Goal: Information Seeking & Learning: Compare options

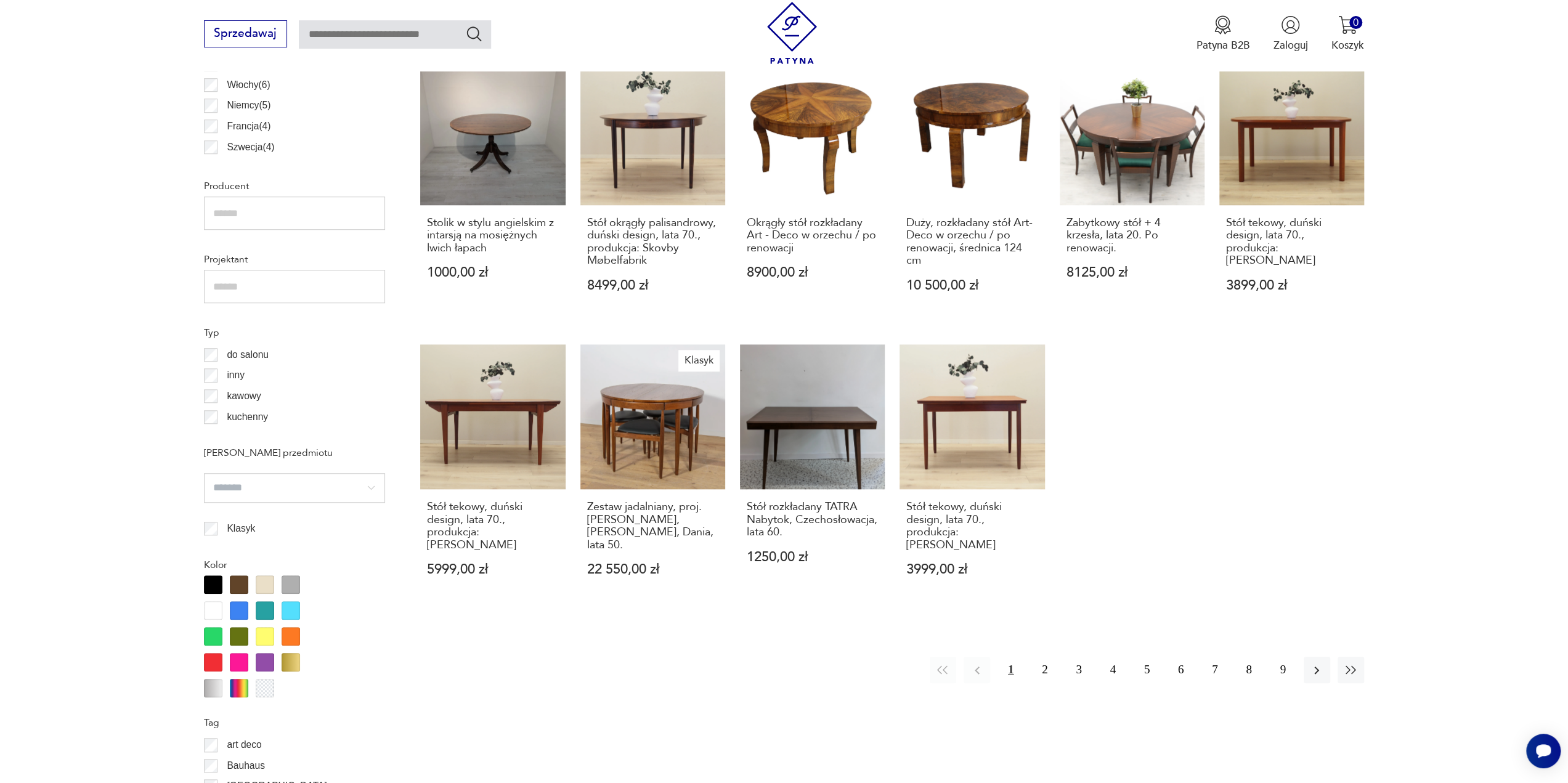
scroll to position [903, 0]
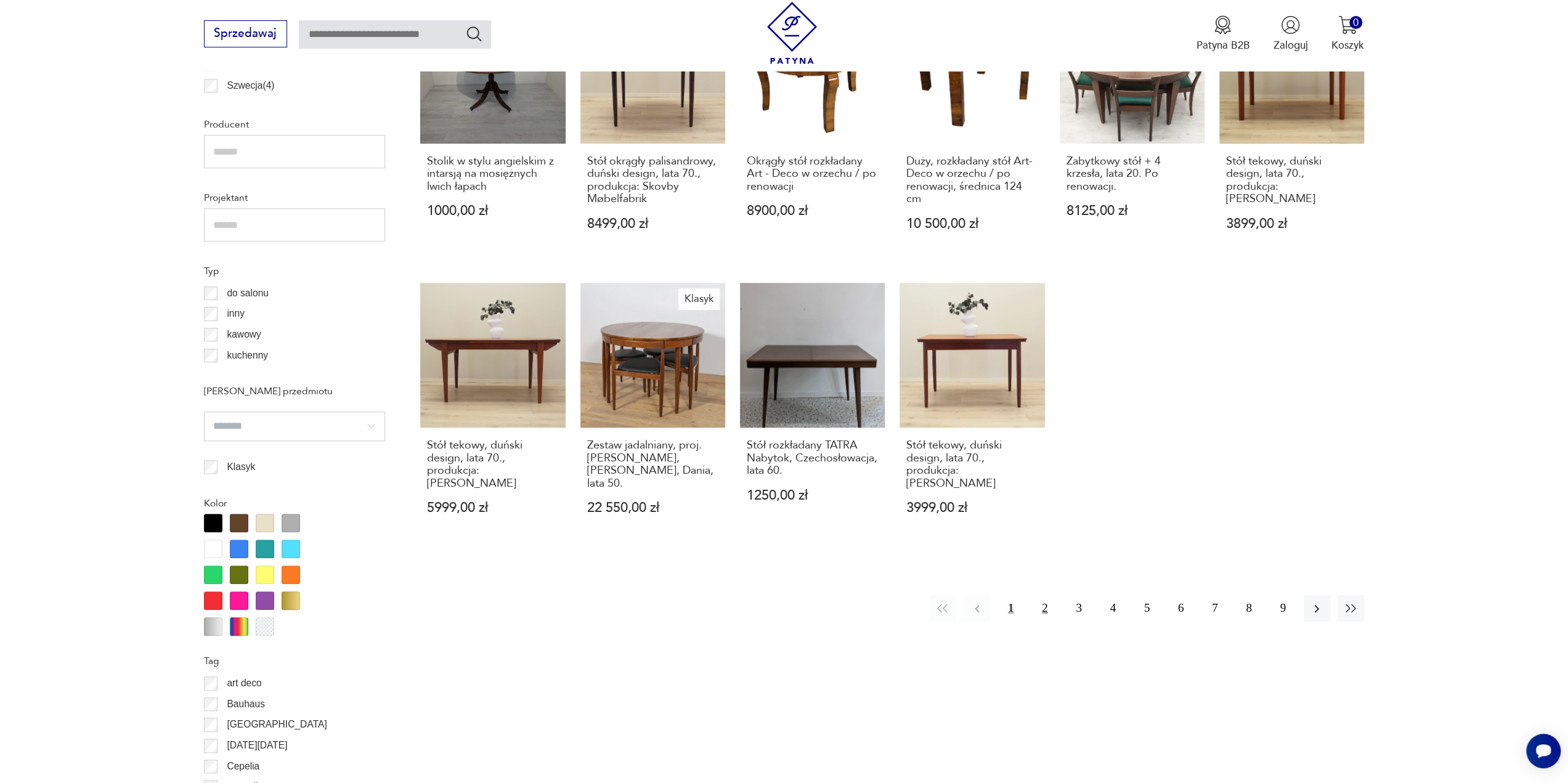
click at [1034, 595] on button "2" at bounding box center [1044, 608] width 26 height 26
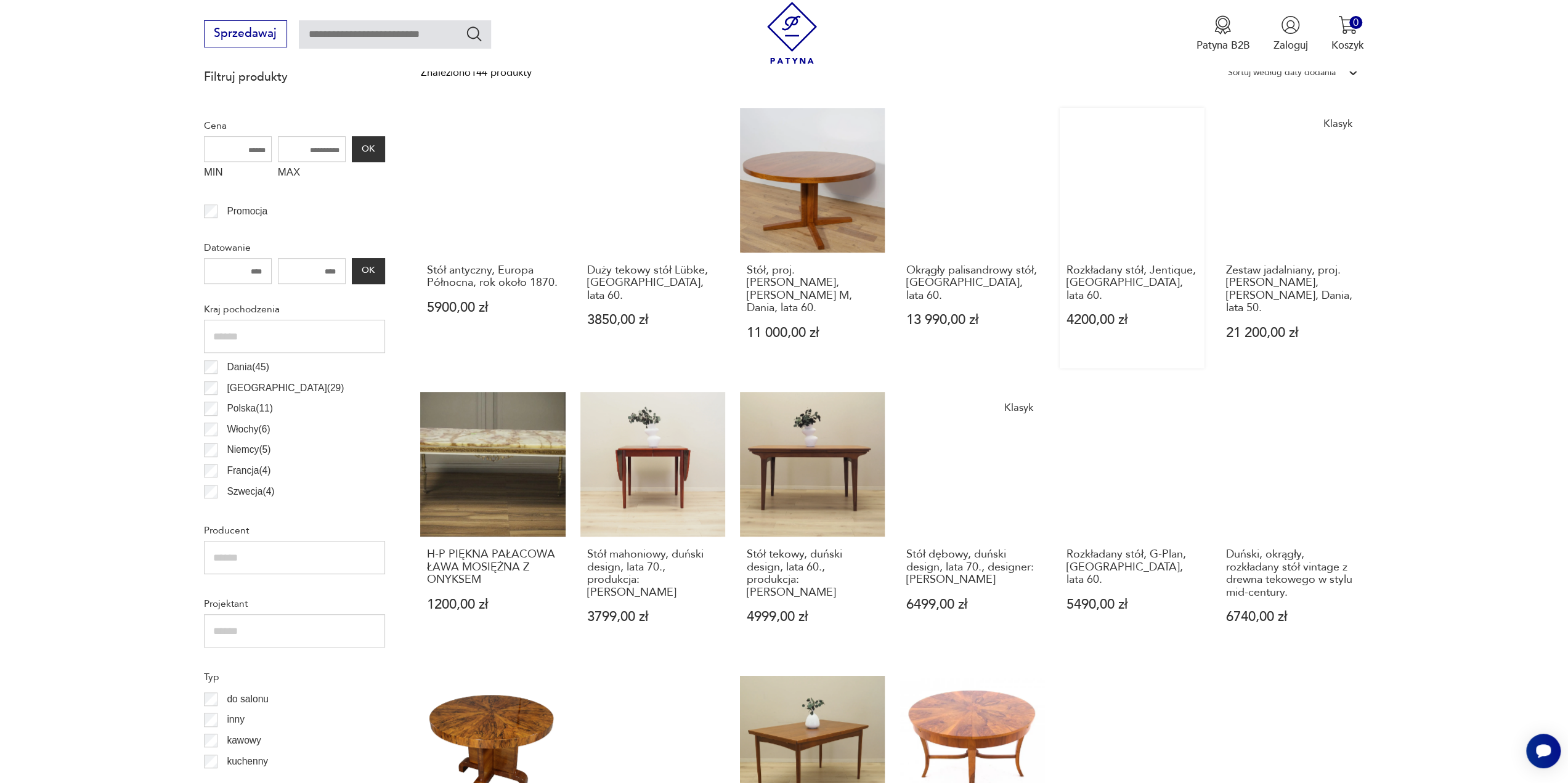
scroll to position [804, 0]
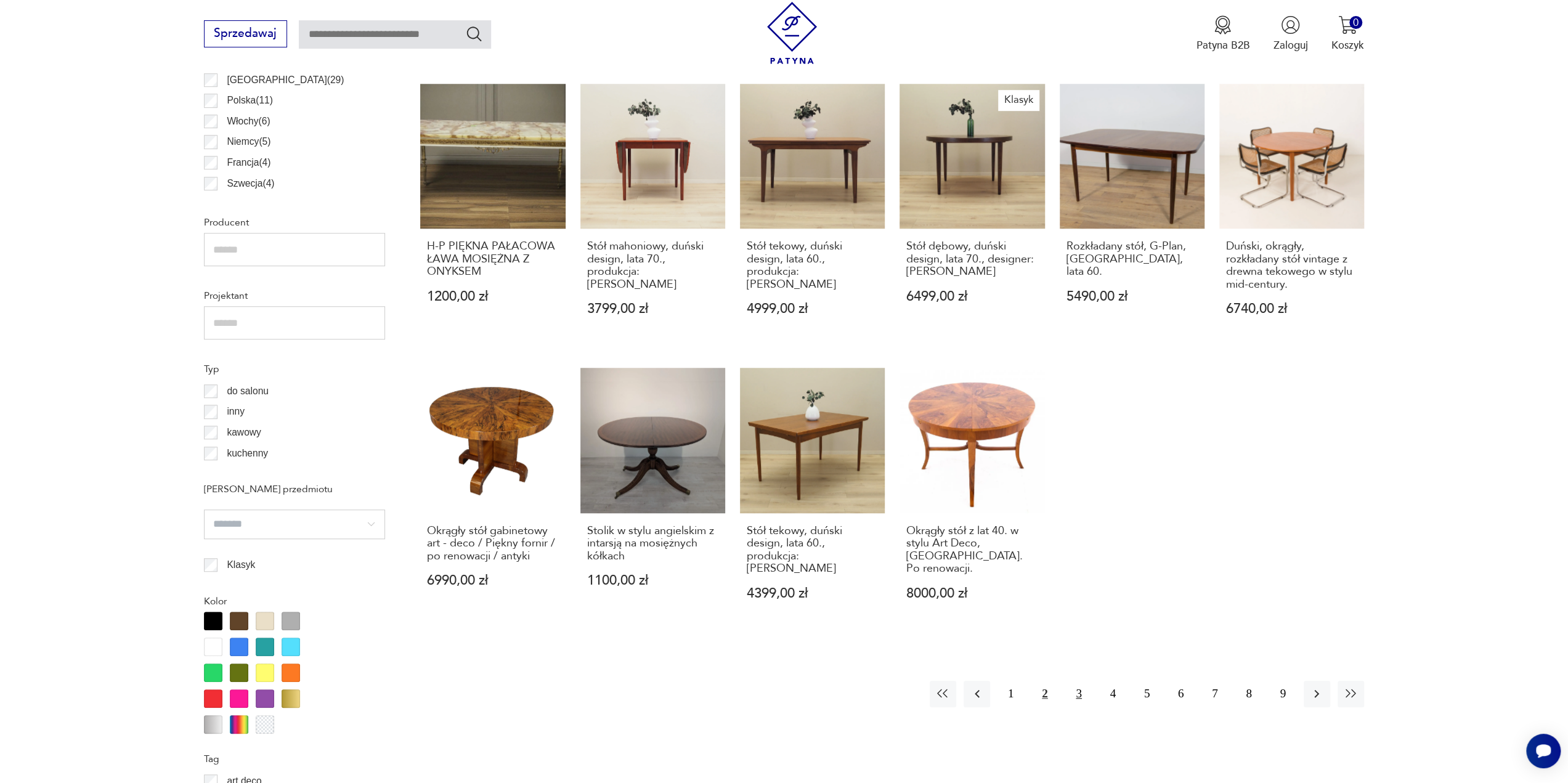
click at [1072, 680] on button "3" at bounding box center [1078, 693] width 26 height 26
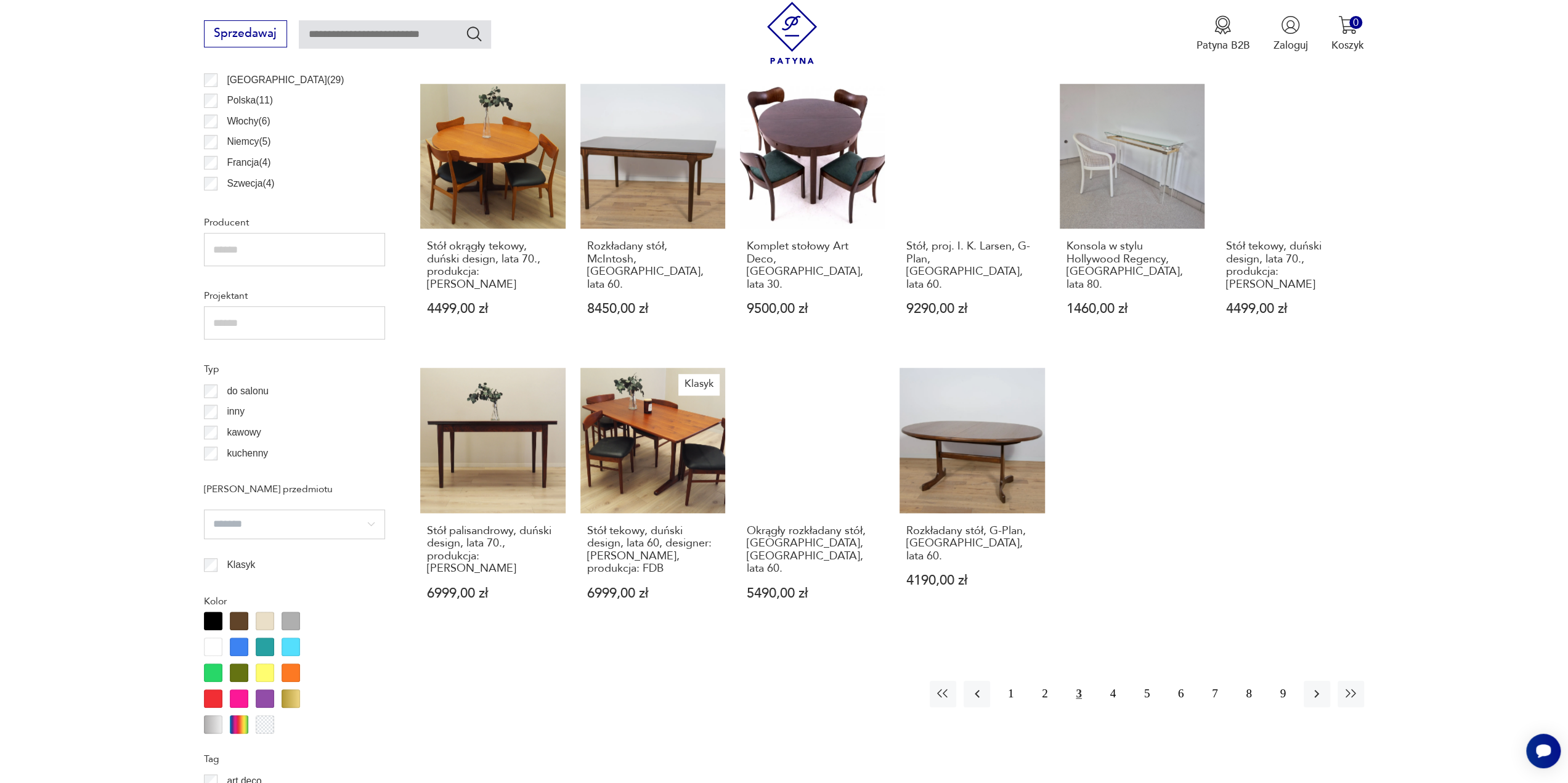
scroll to position [989, 0]
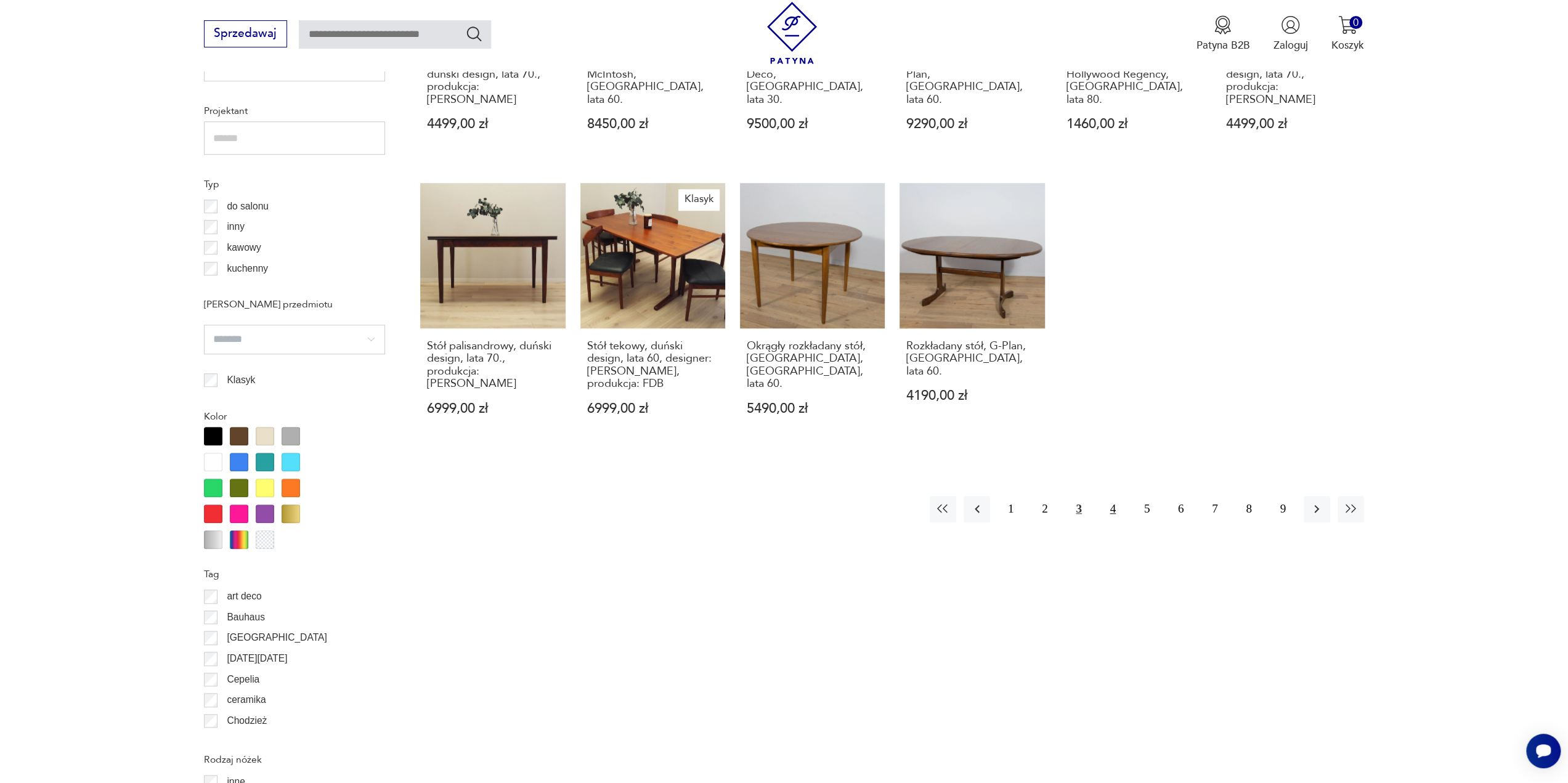
click at [1107, 496] on button "4" at bounding box center [1113, 508] width 26 height 26
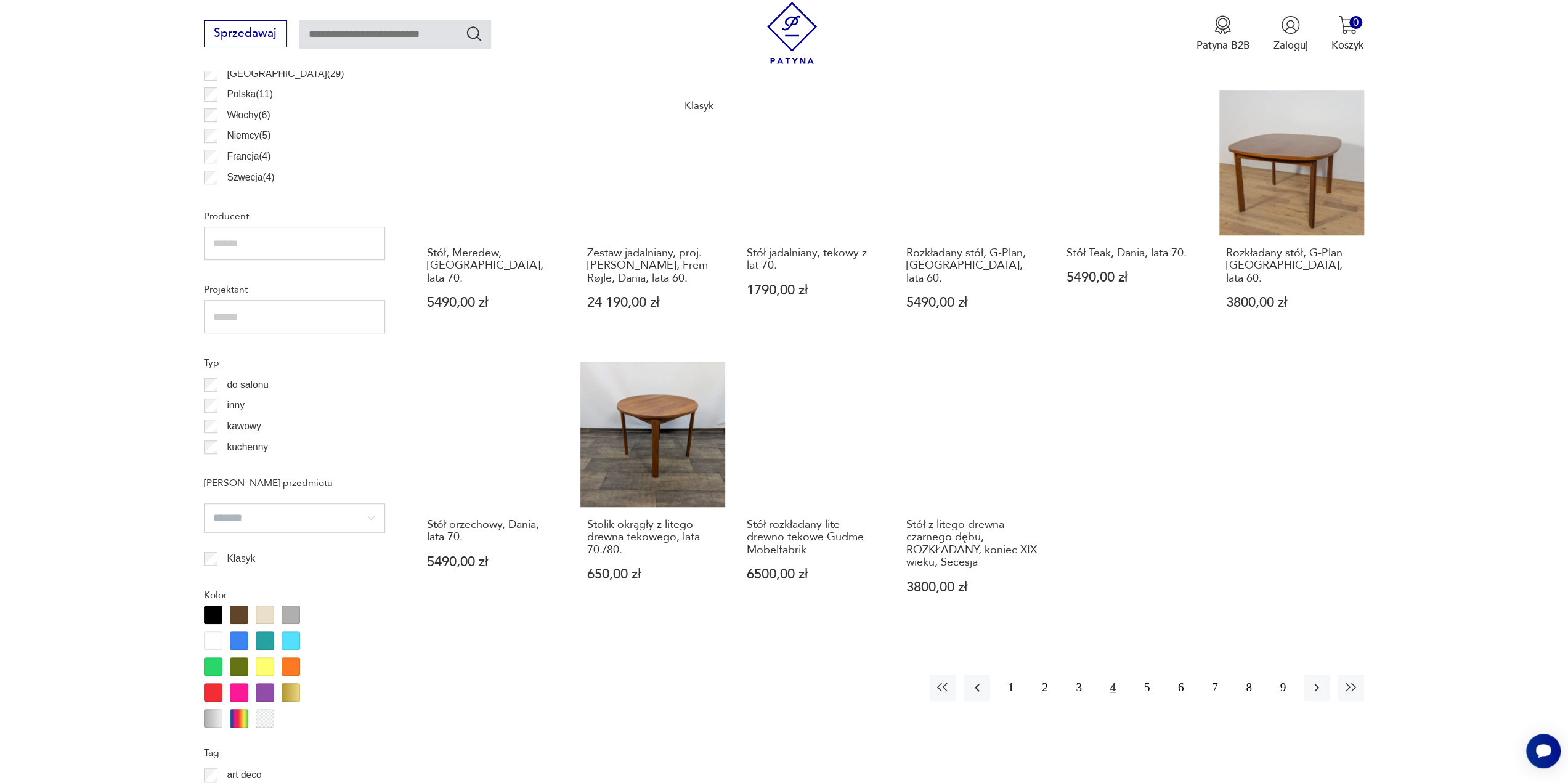
scroll to position [989, 0]
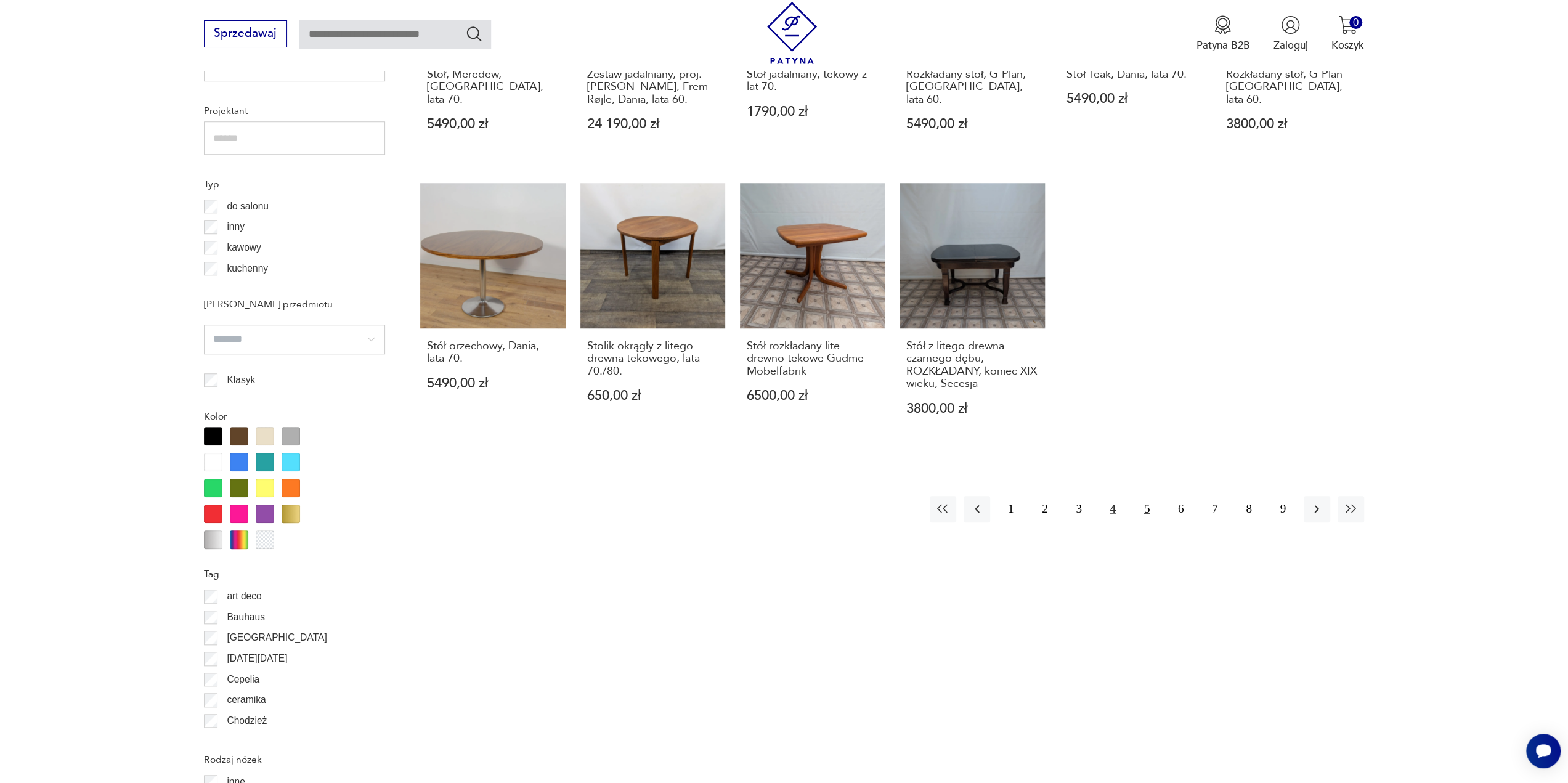
click at [1145, 518] on button "5" at bounding box center [1146, 508] width 26 height 26
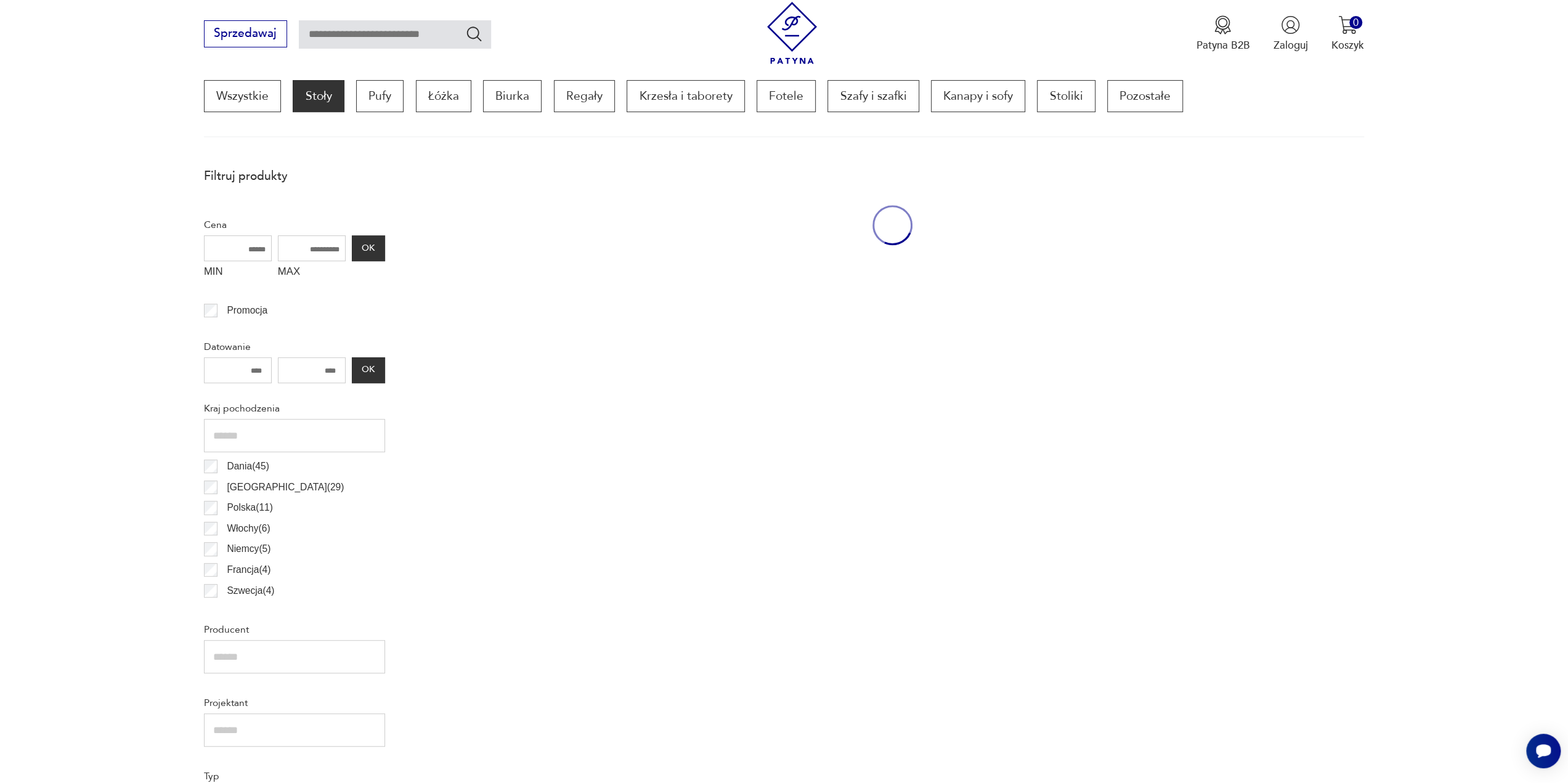
scroll to position [373, 0]
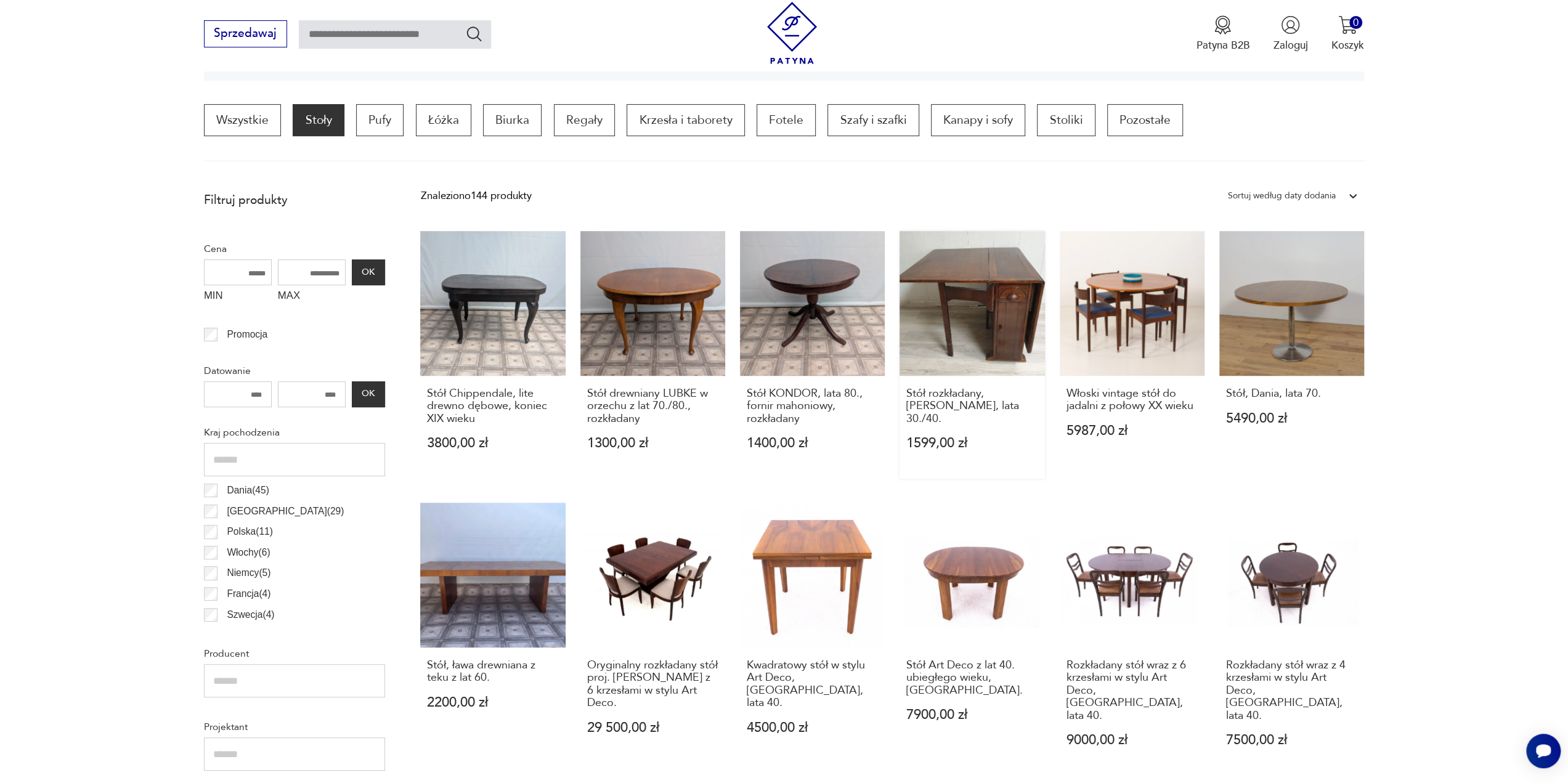
click at [971, 336] on link "Stół rozkładany, [PERSON_NAME], lata 30./40. 1599,00 zł" at bounding box center [972, 355] width 145 height 248
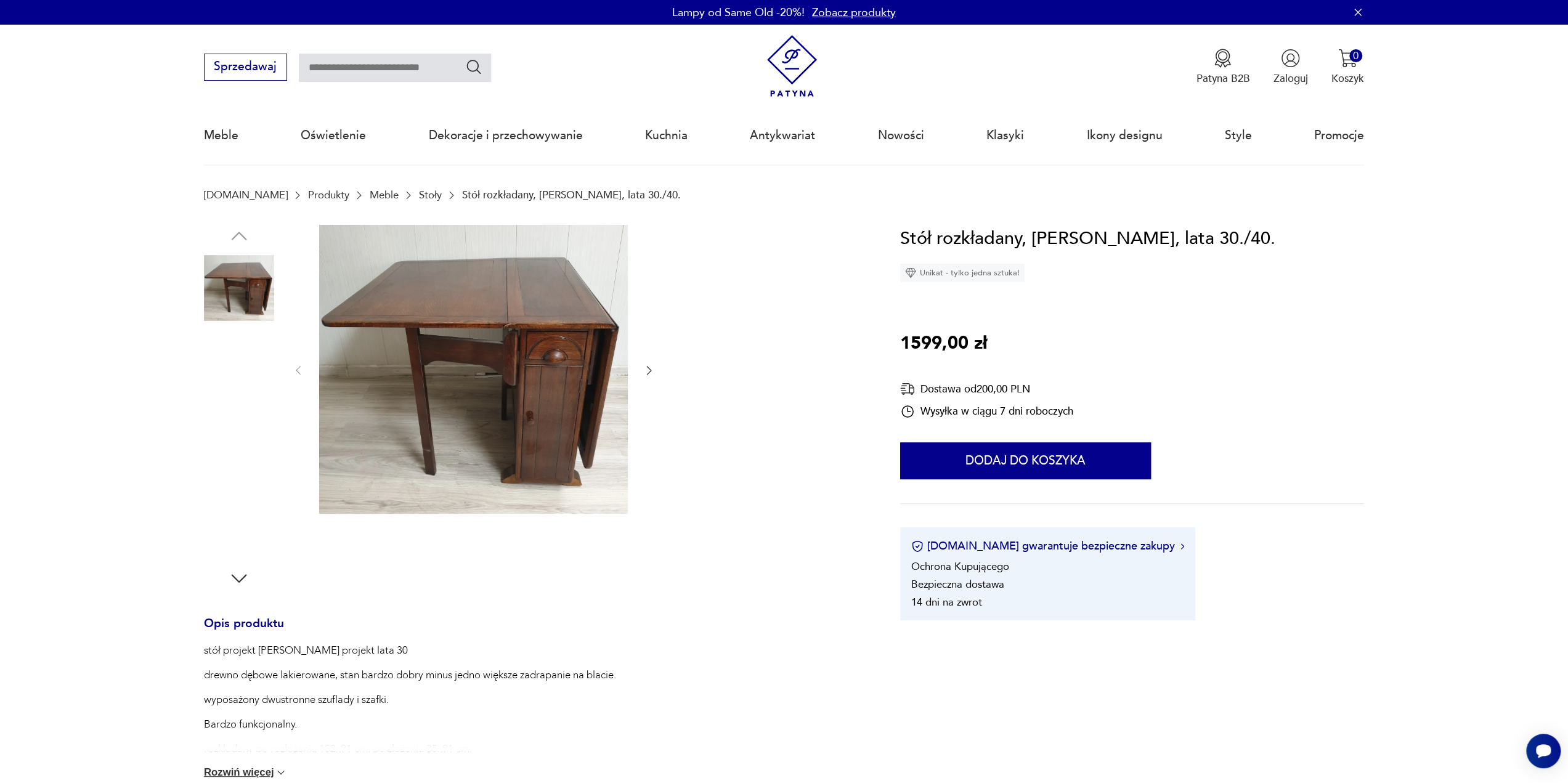
click at [245, 440] on img at bounding box center [239, 445] width 71 height 71
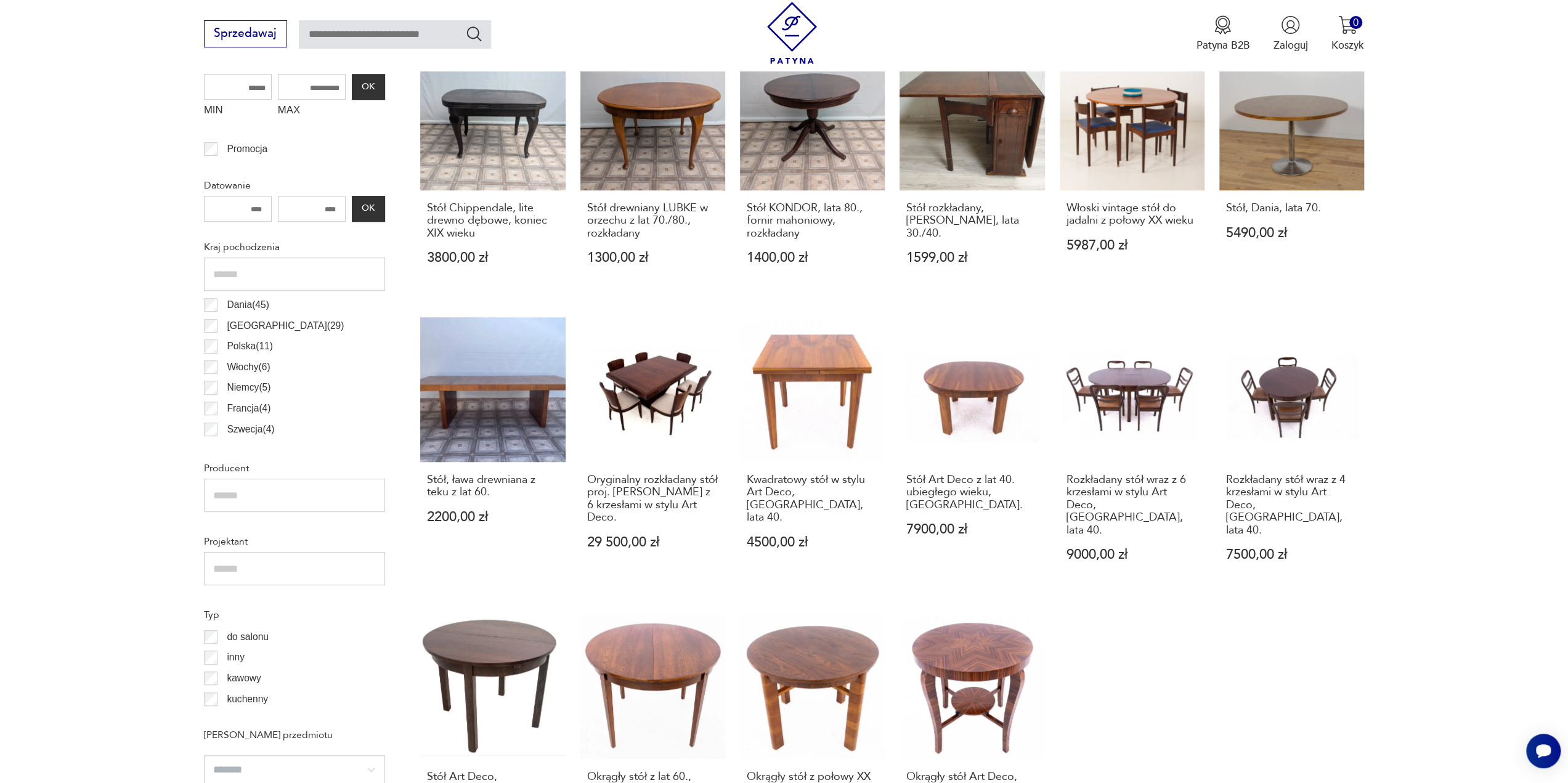
scroll to position [866, 0]
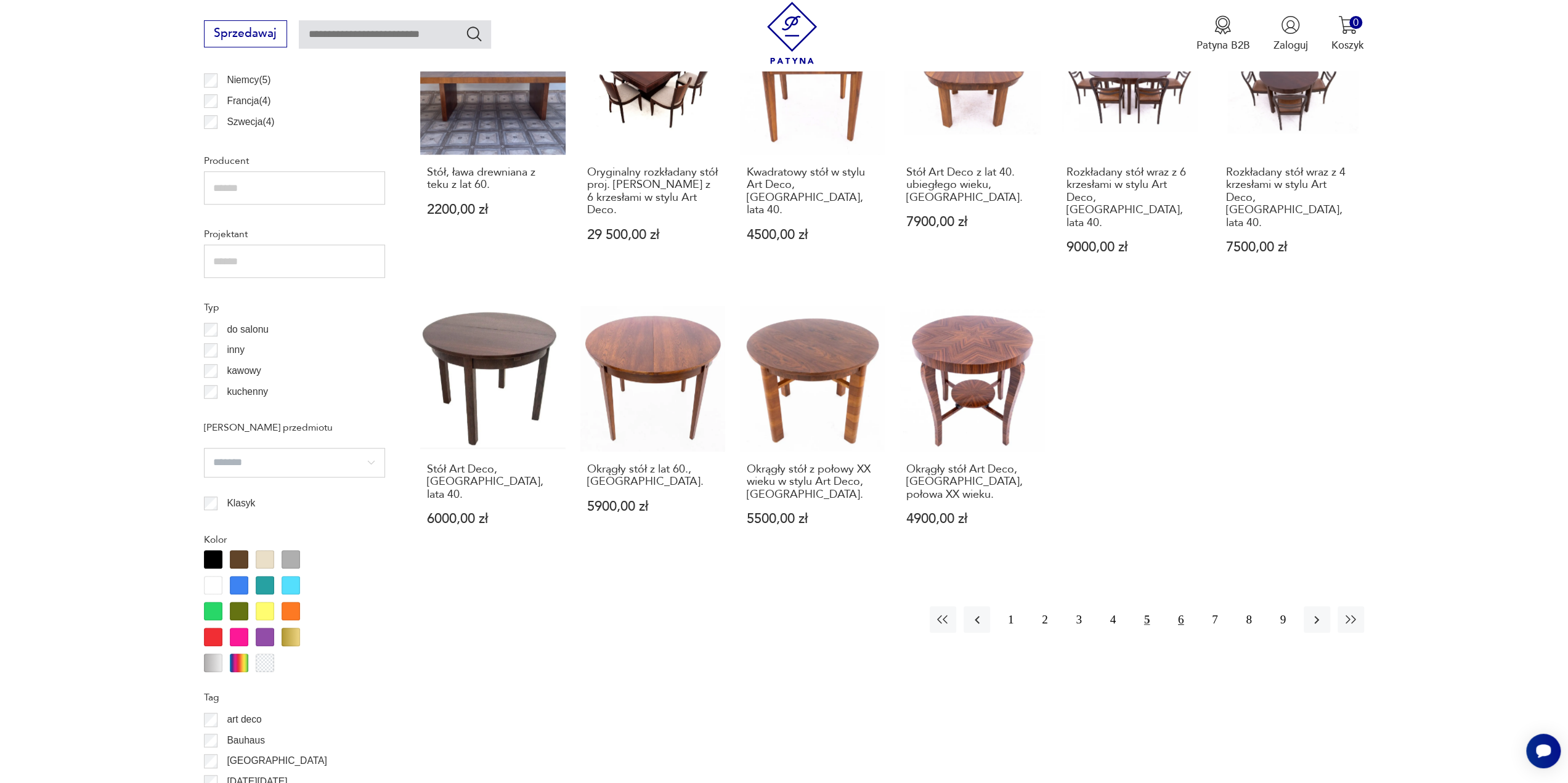
click at [1170, 606] on button "6" at bounding box center [1180, 618] width 26 height 26
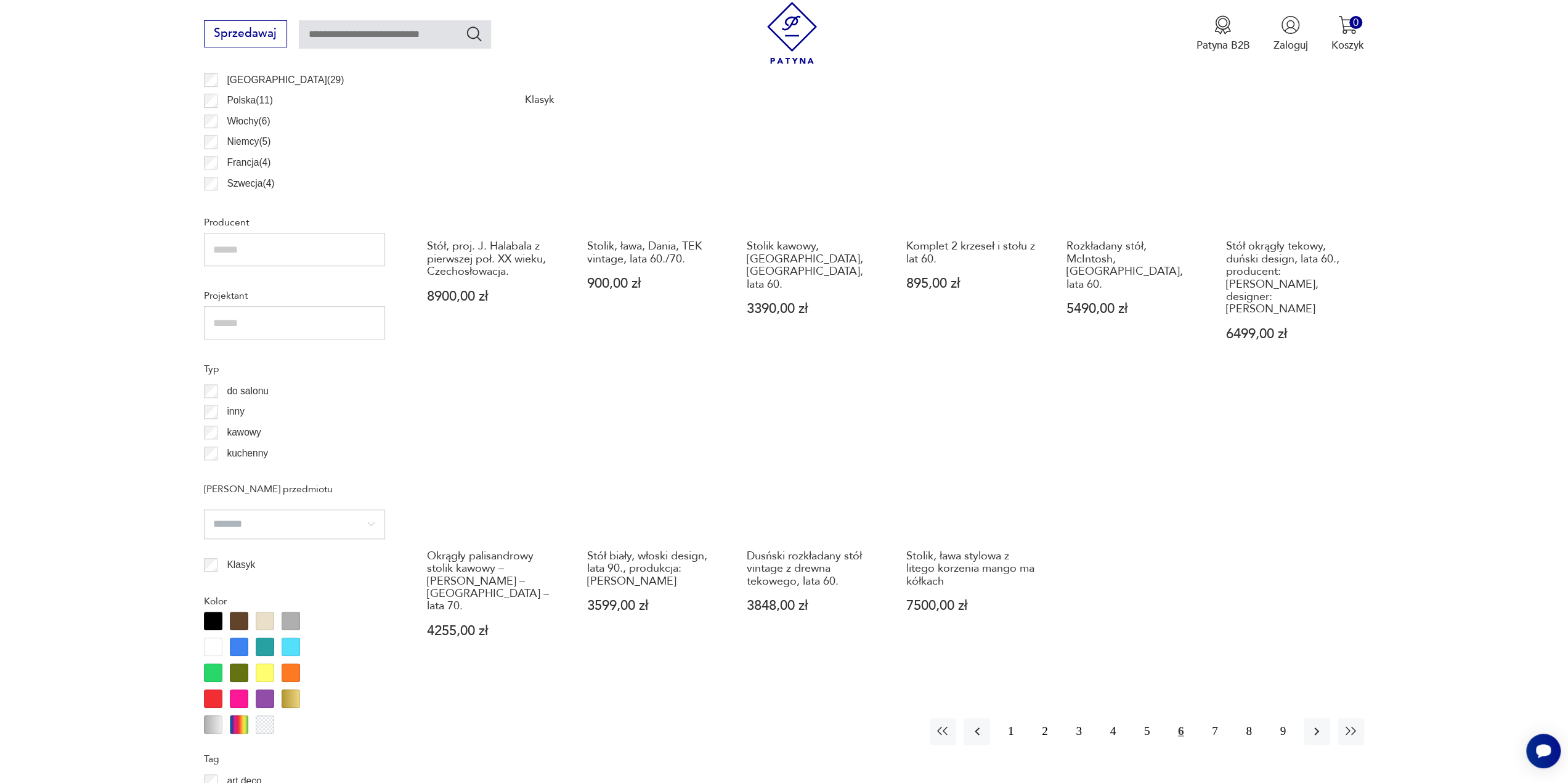
scroll to position [927, 0]
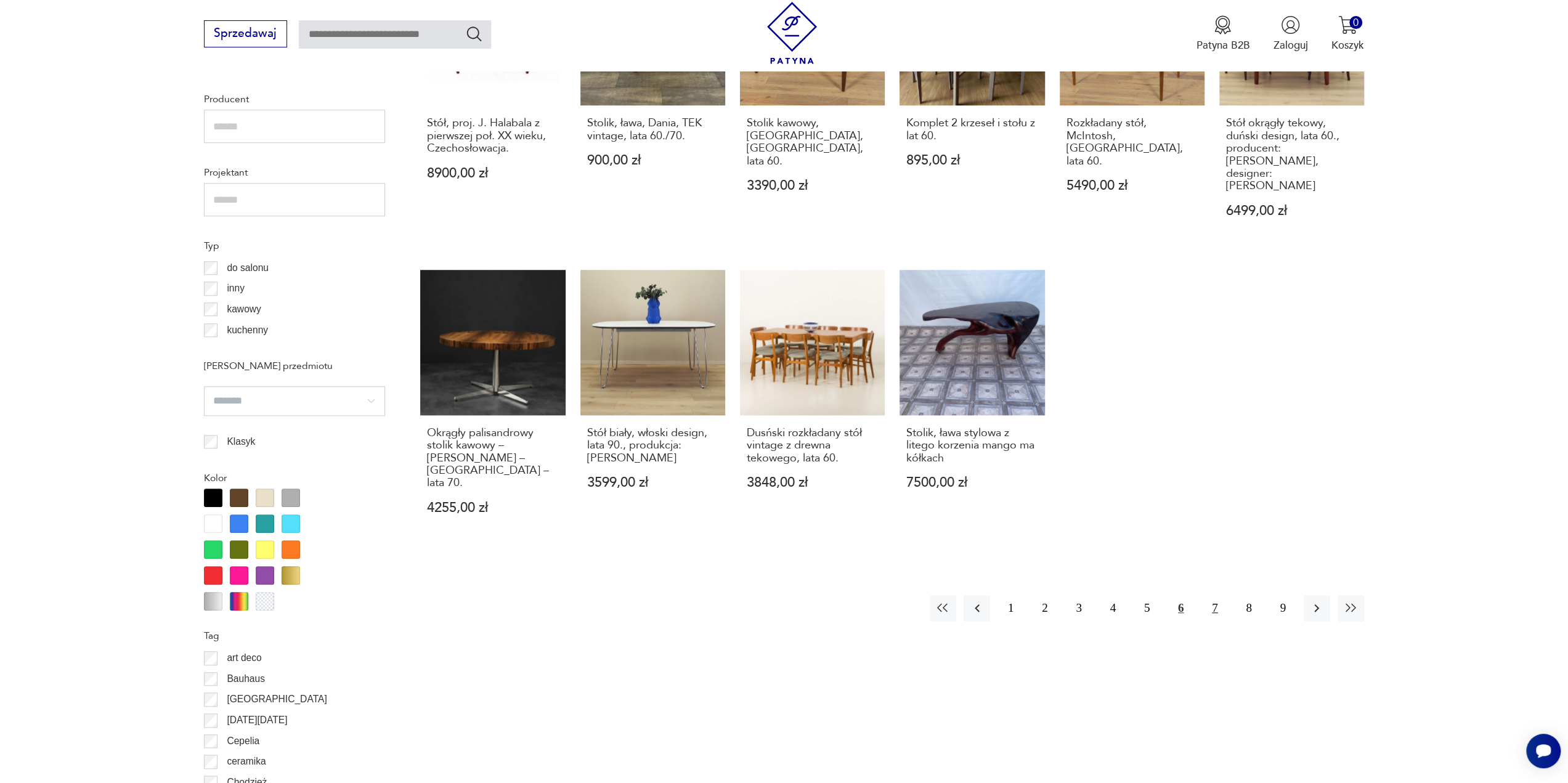
click at [1213, 595] on button "7" at bounding box center [1214, 608] width 26 height 26
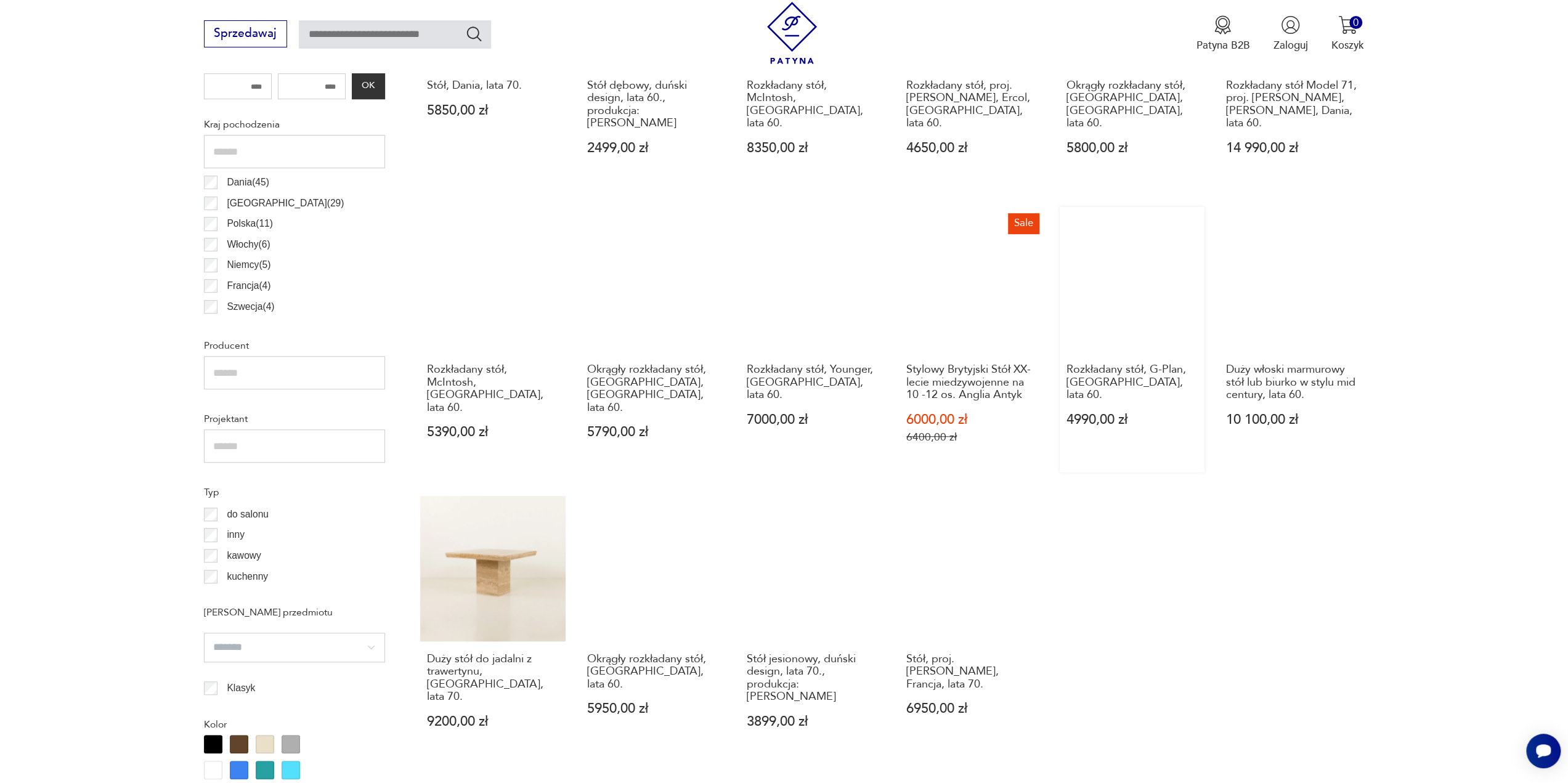
scroll to position [927, 0]
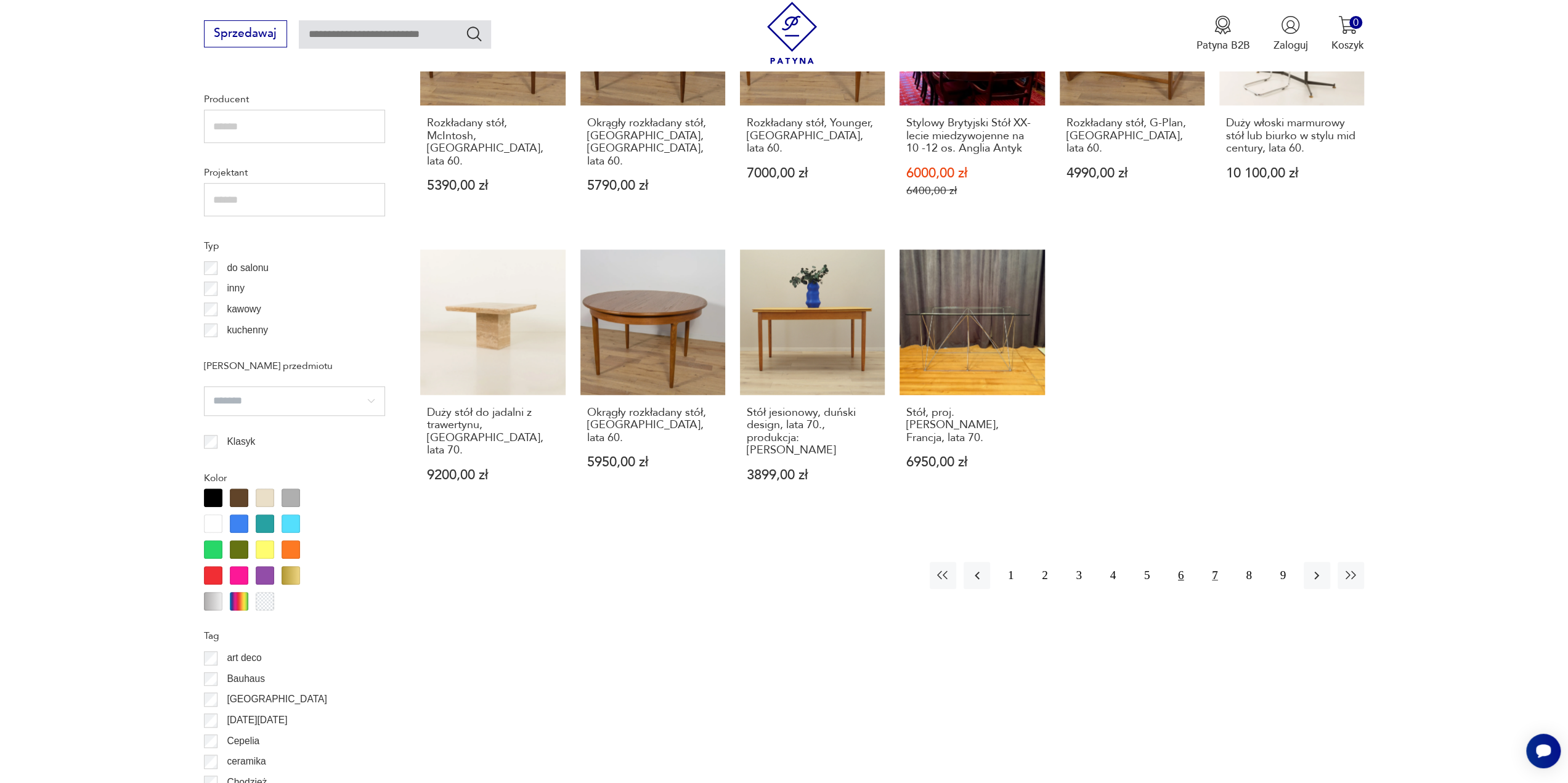
click at [1186, 565] on button "6" at bounding box center [1180, 574] width 26 height 26
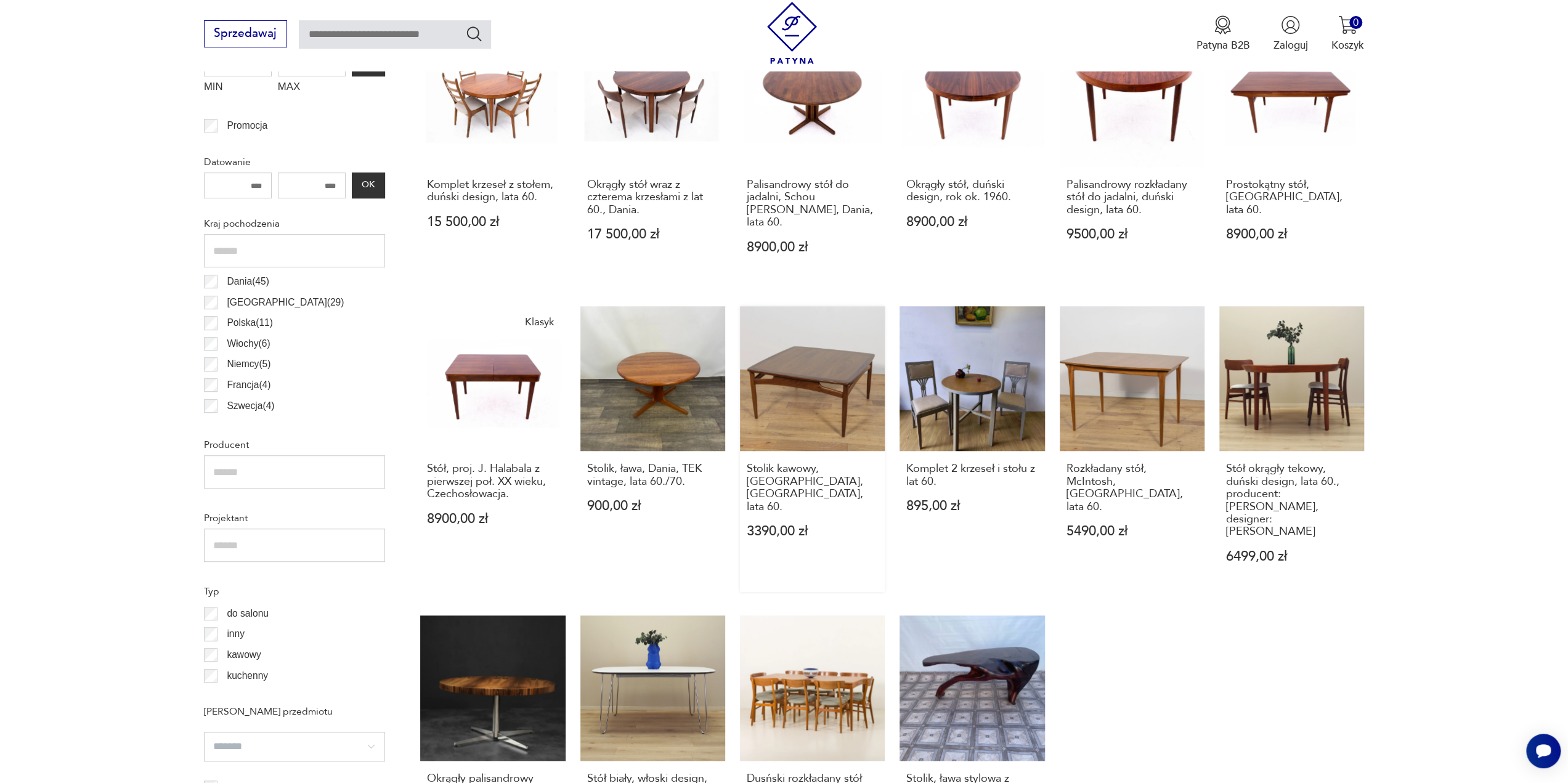
scroll to position [620, 0]
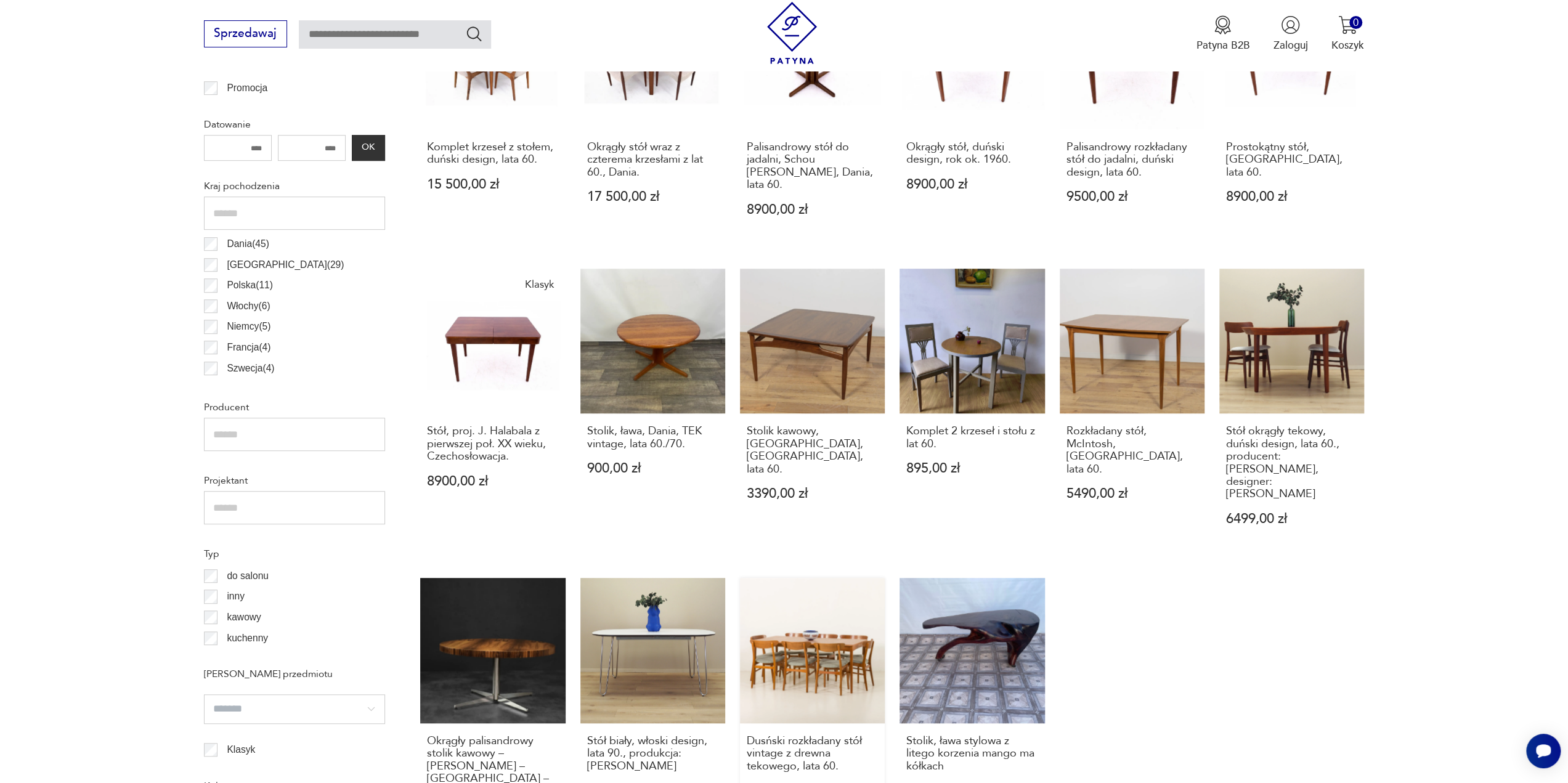
click at [853, 629] on link "Dusński rozkładany stół vintage z drewna tekowego, lata 60. 3848,00 zł" at bounding box center [812, 714] width 145 height 273
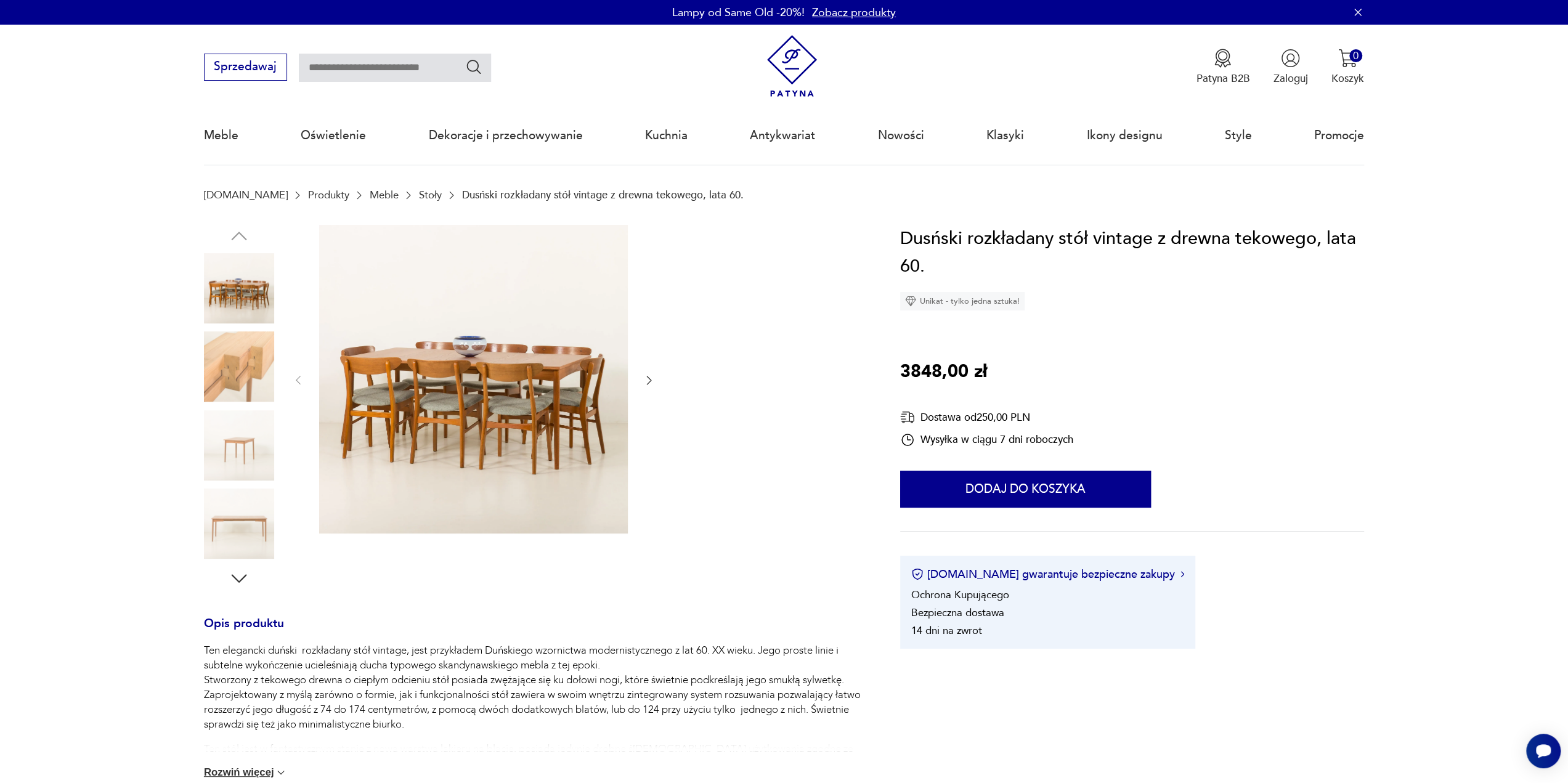
click at [243, 349] on img at bounding box center [239, 366] width 71 height 71
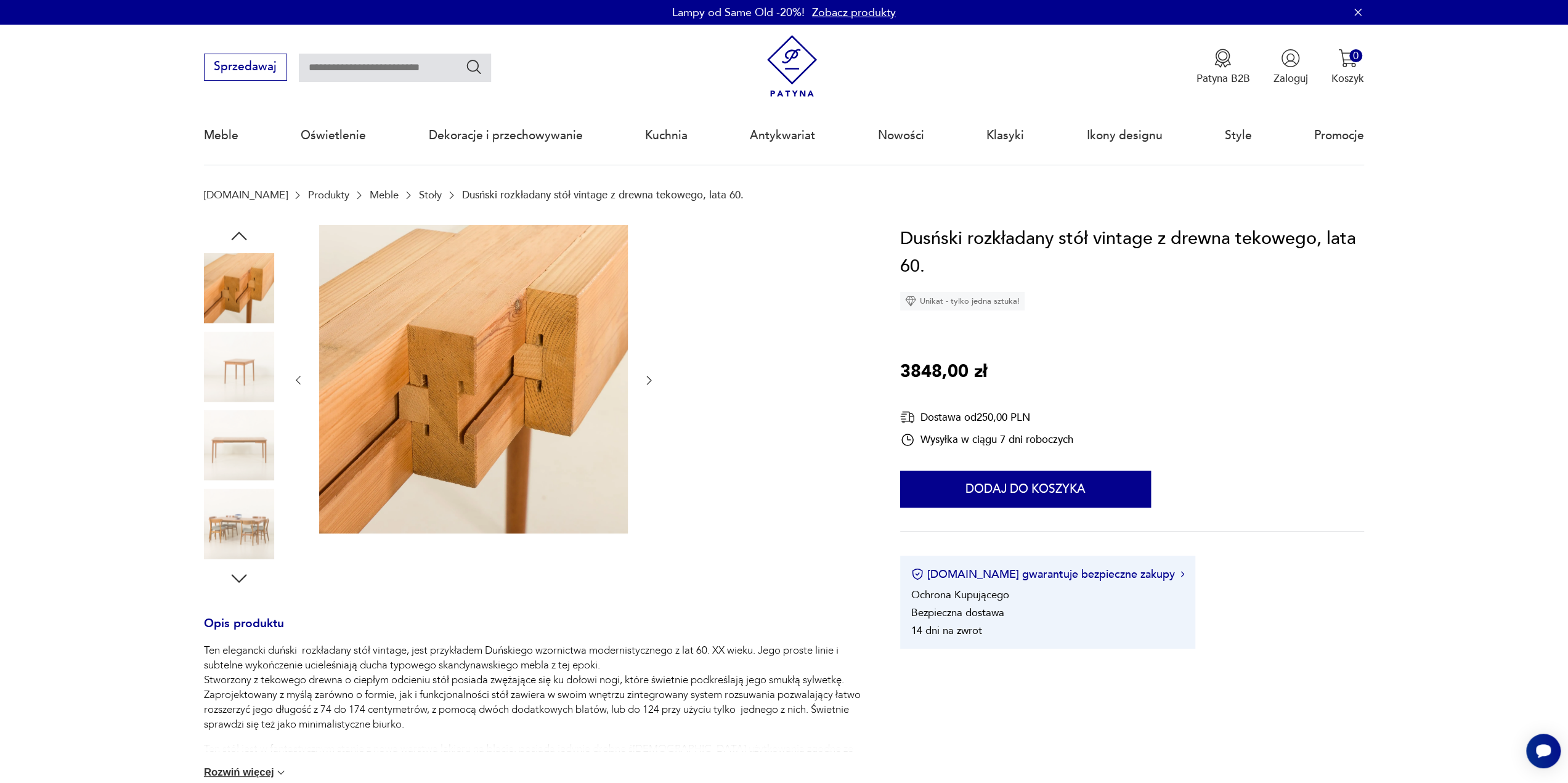
click at [238, 432] on img at bounding box center [239, 445] width 71 height 71
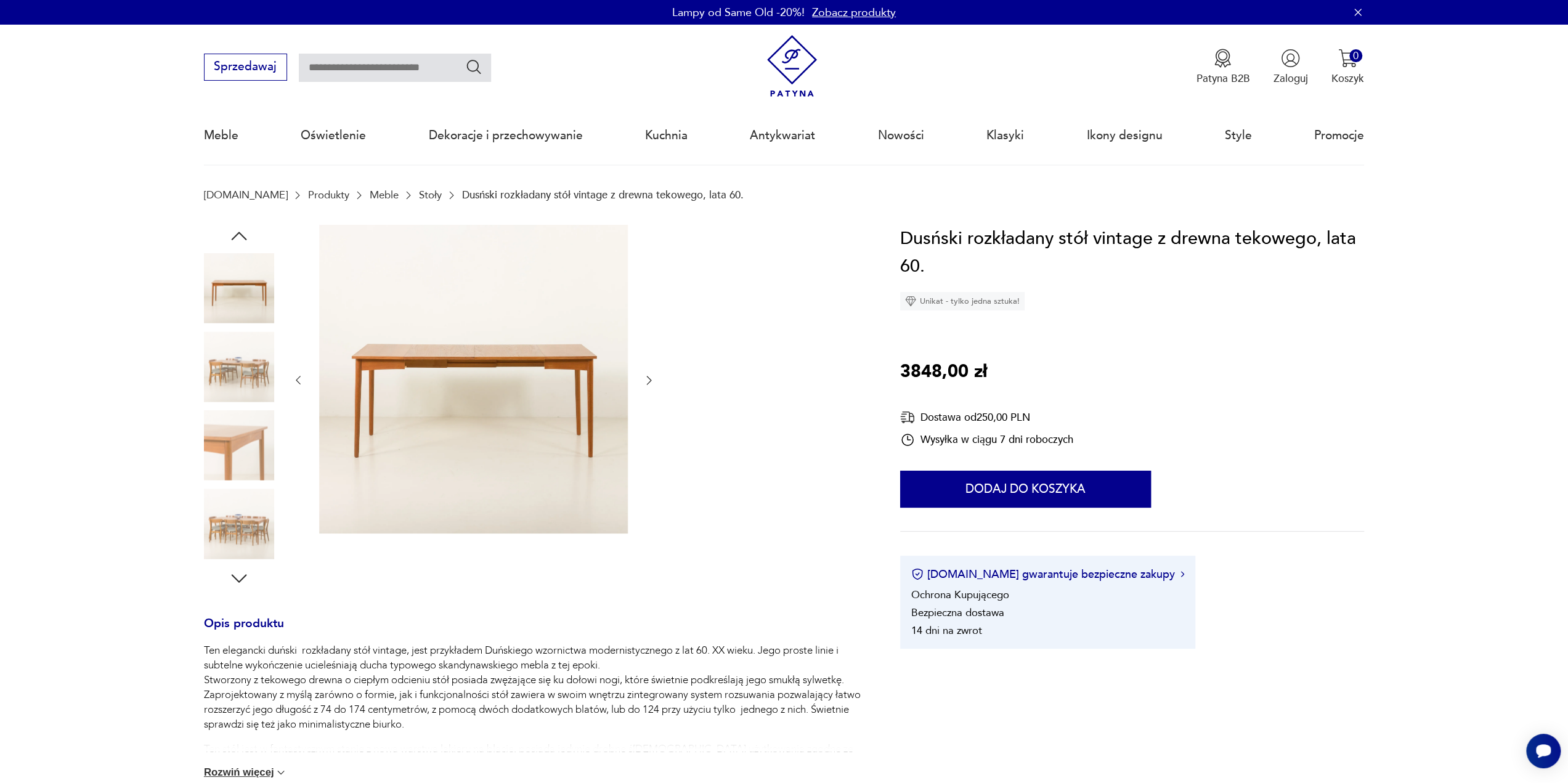
click at [263, 519] on img at bounding box center [239, 523] width 71 height 71
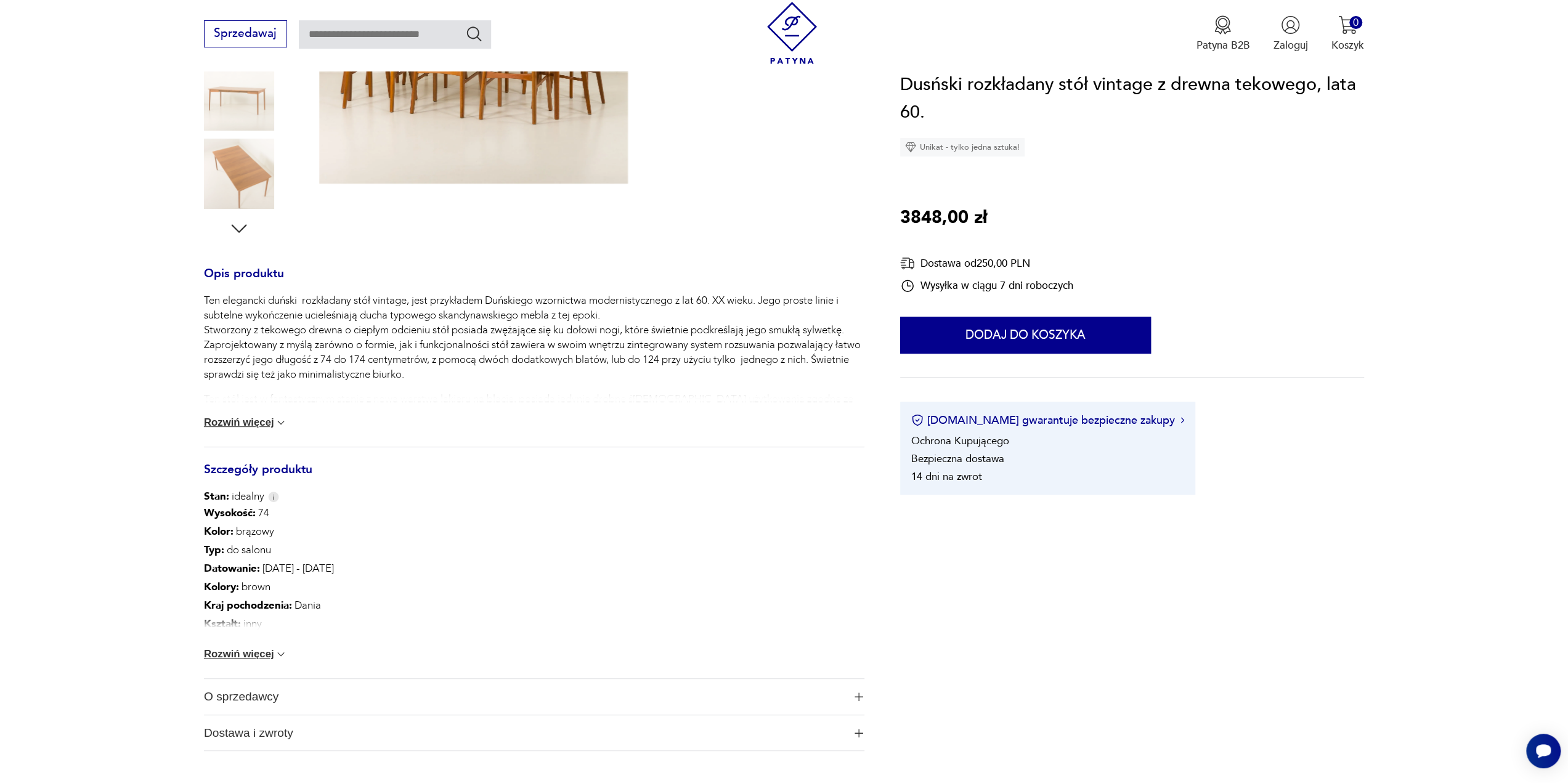
scroll to position [369, 0]
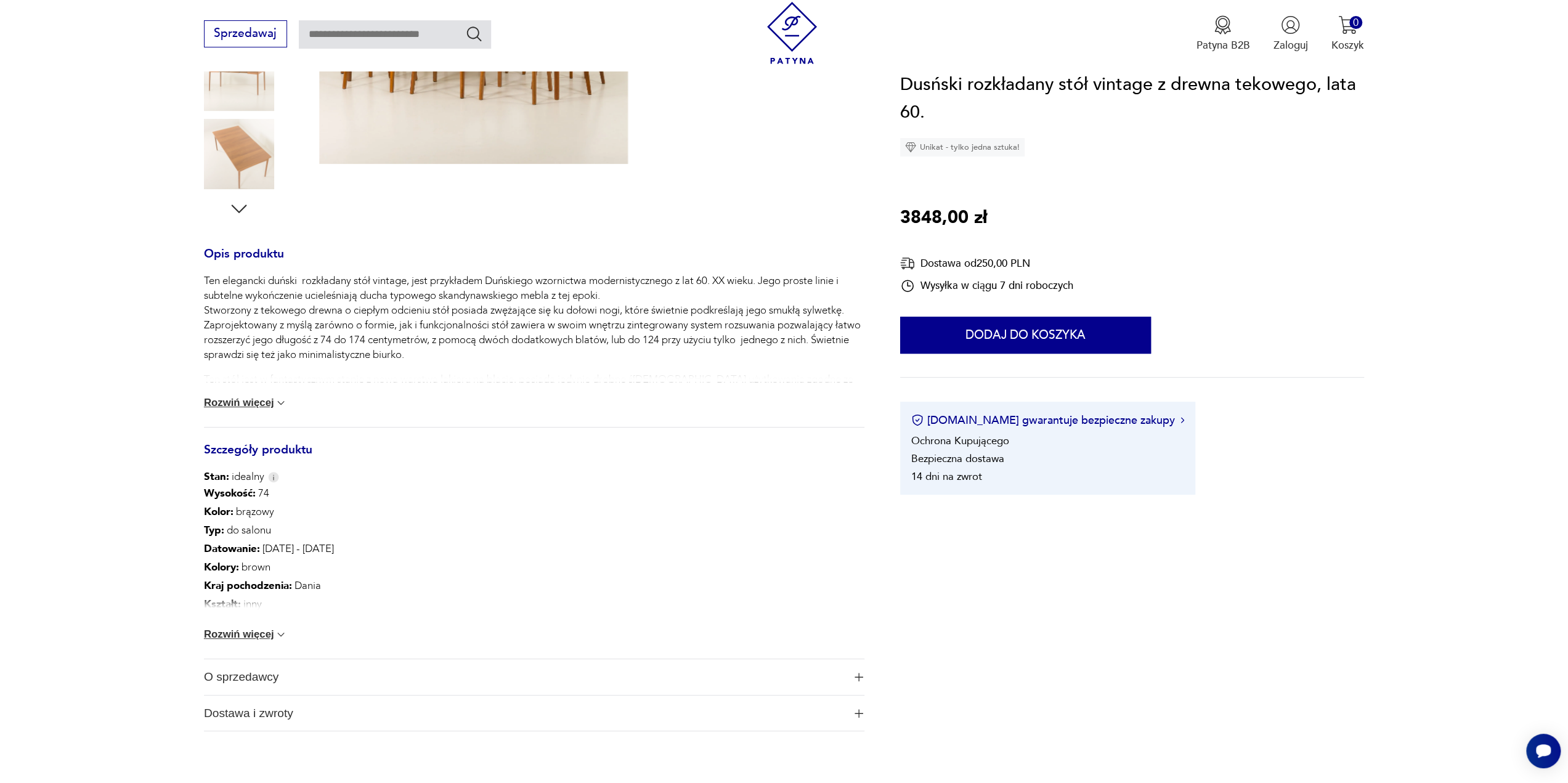
click at [249, 636] on button "Rozwiń więcej" at bounding box center [246, 634] width 84 height 12
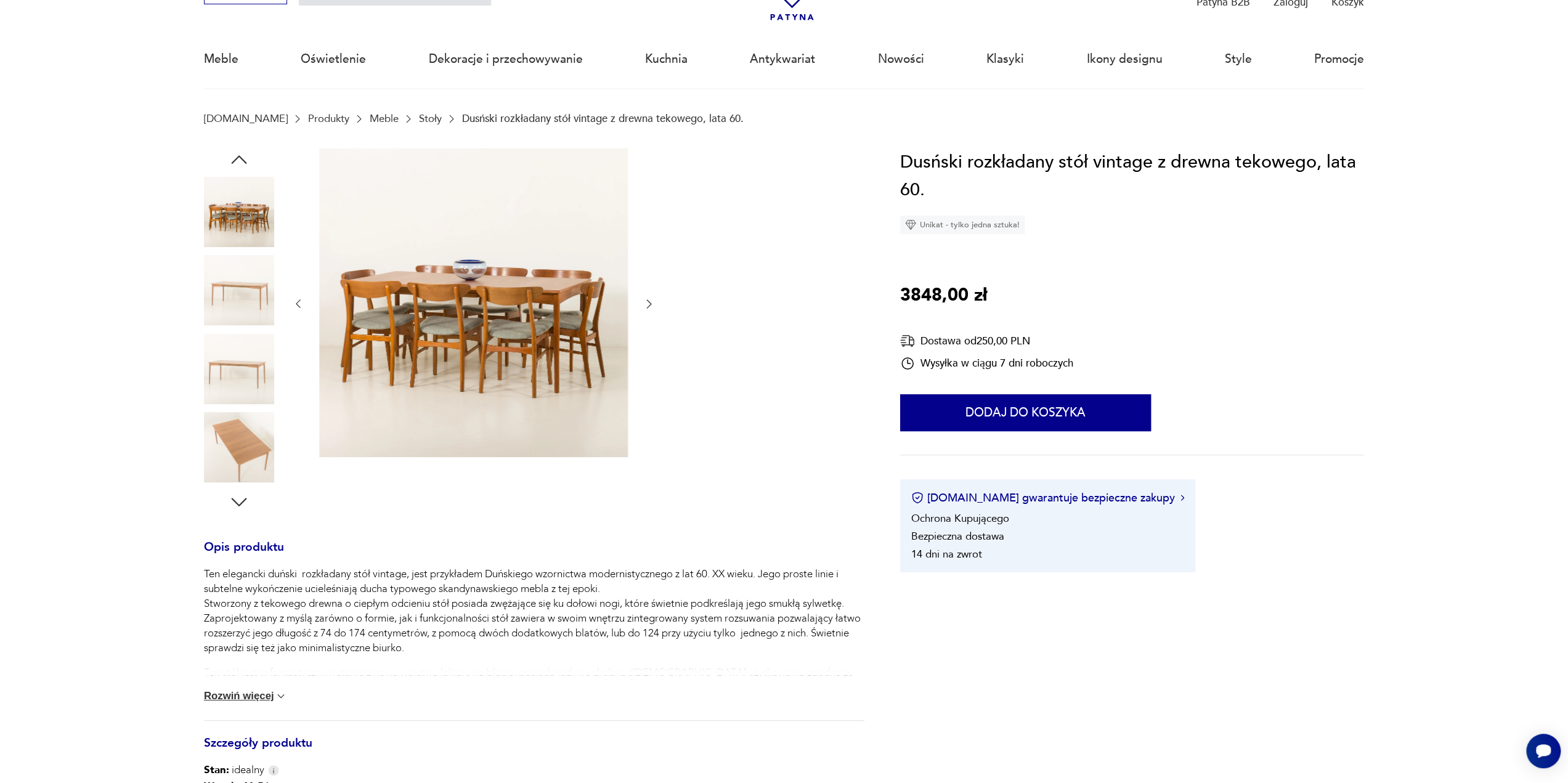
scroll to position [0, 0]
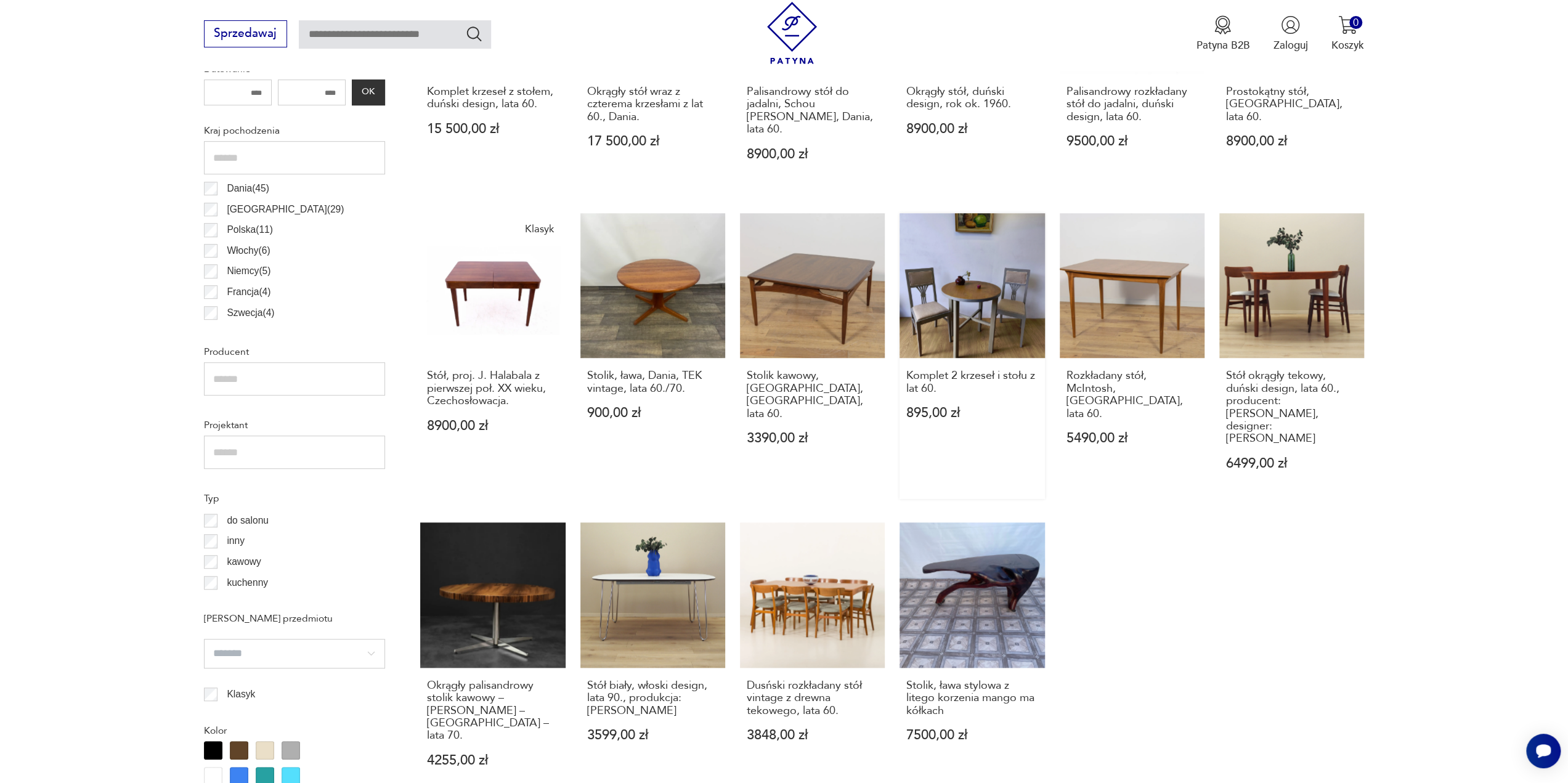
scroll to position [927, 0]
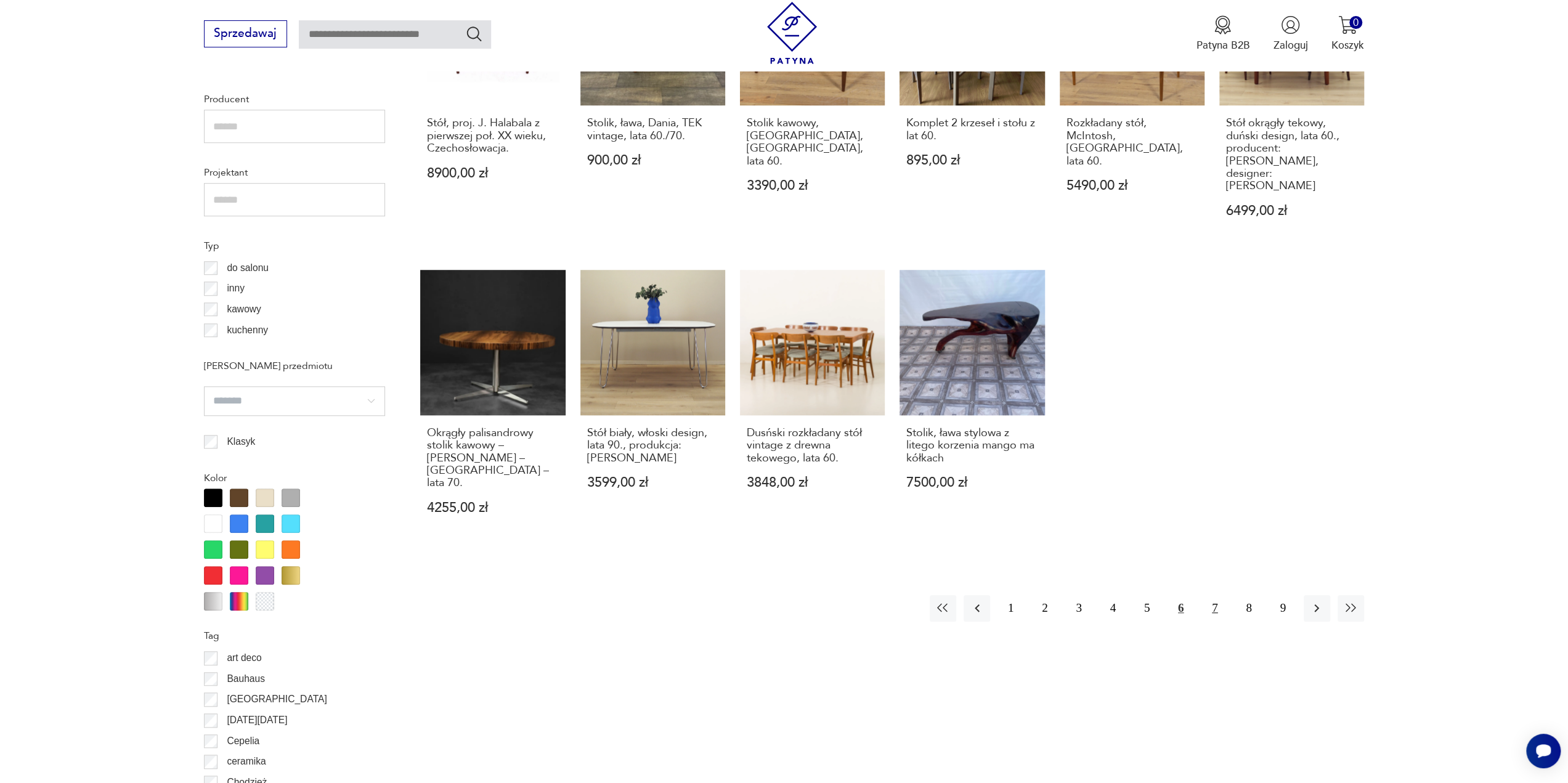
click at [1213, 595] on button "7" at bounding box center [1214, 608] width 26 height 26
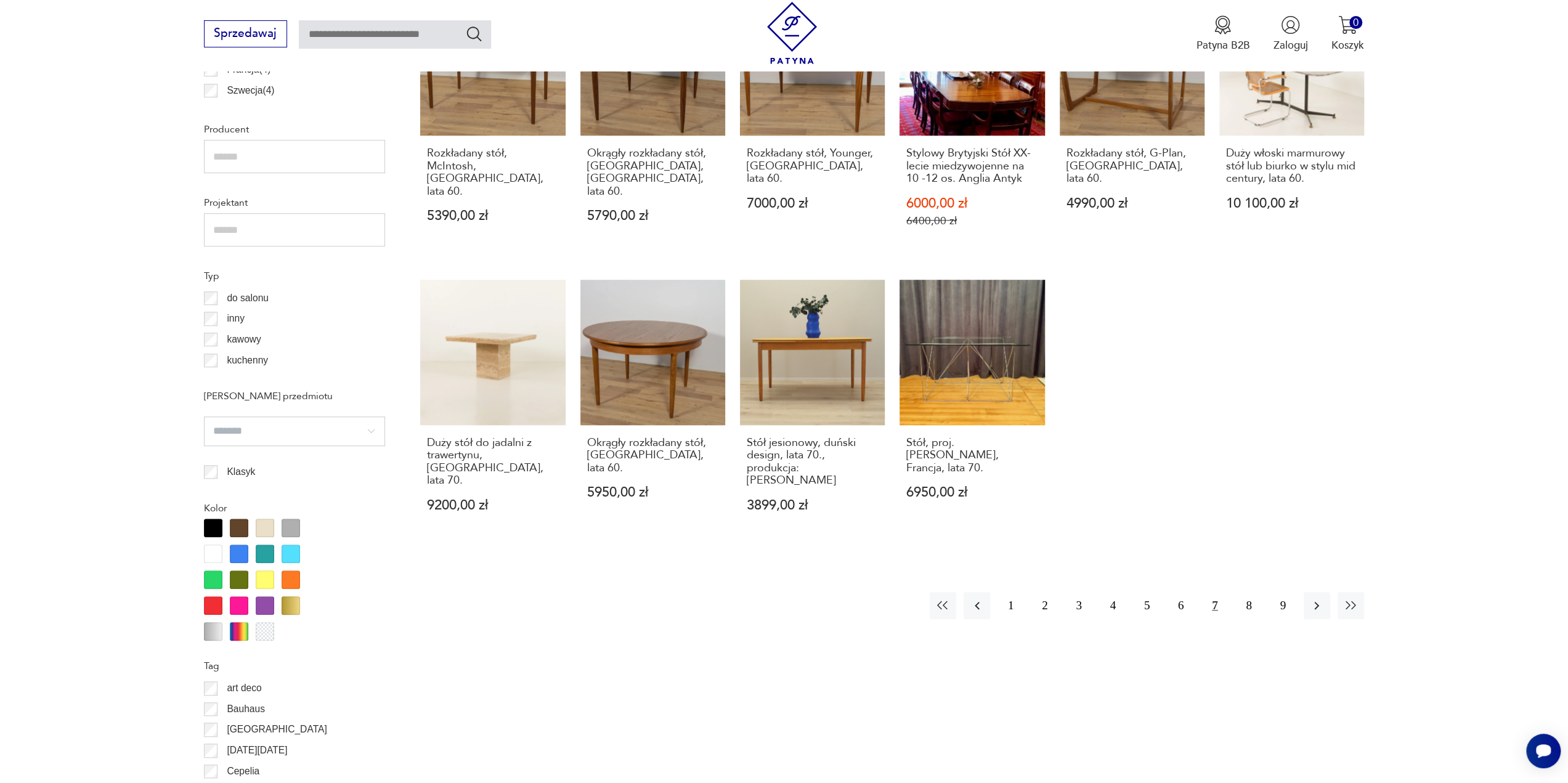
scroll to position [989, 0]
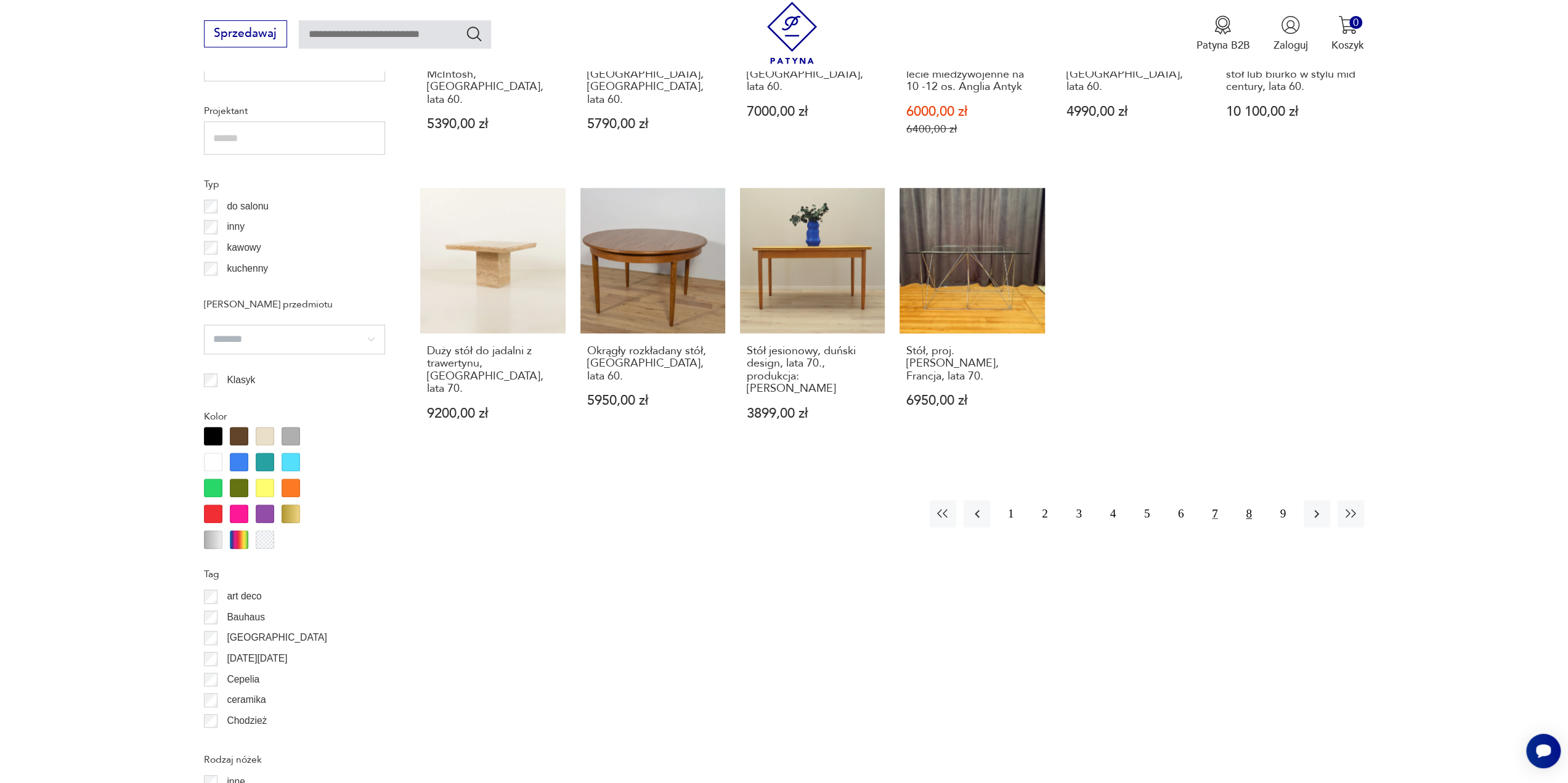
click at [1245, 503] on button "8" at bounding box center [1248, 513] width 26 height 26
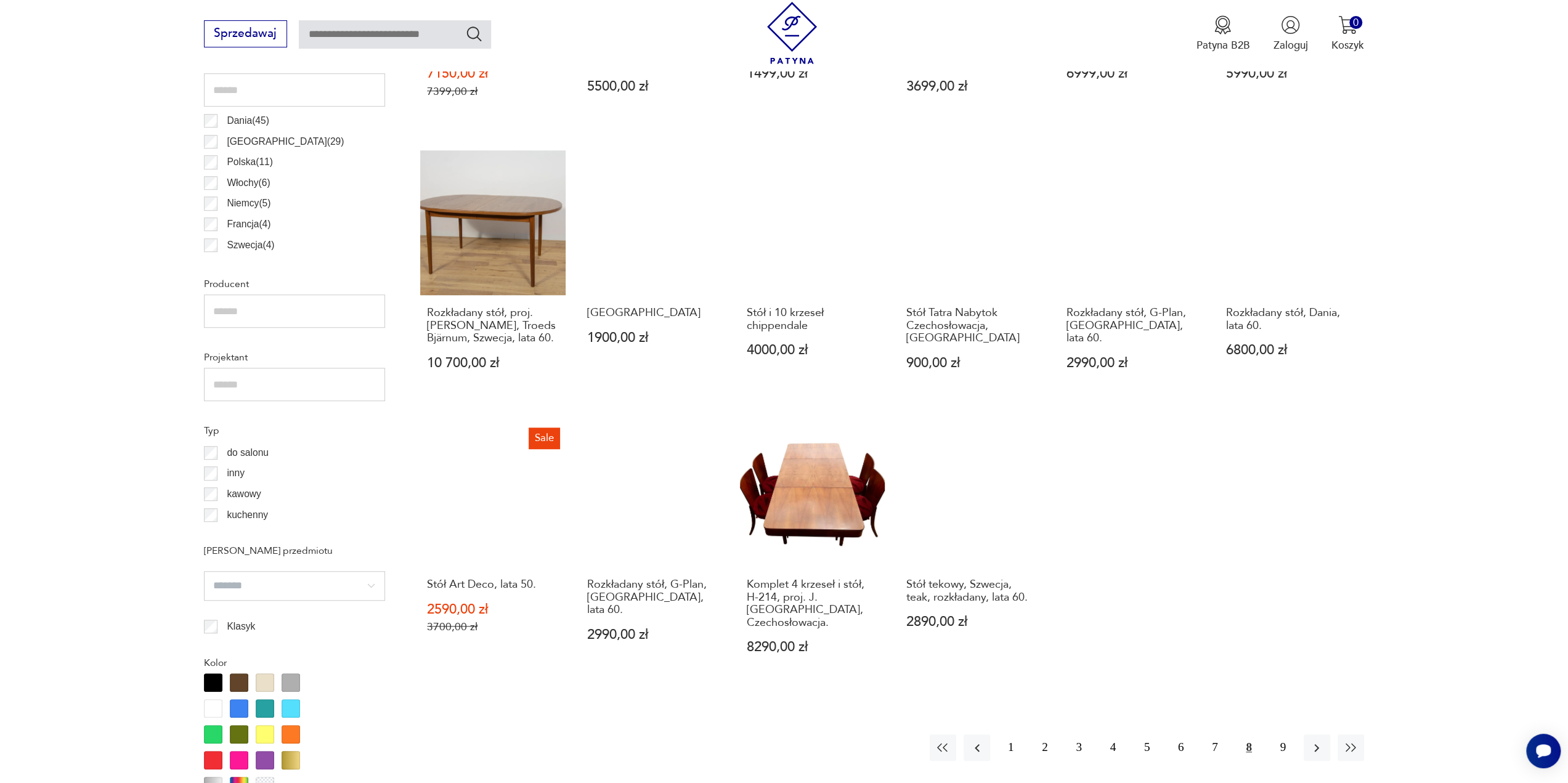
scroll to position [927, 0]
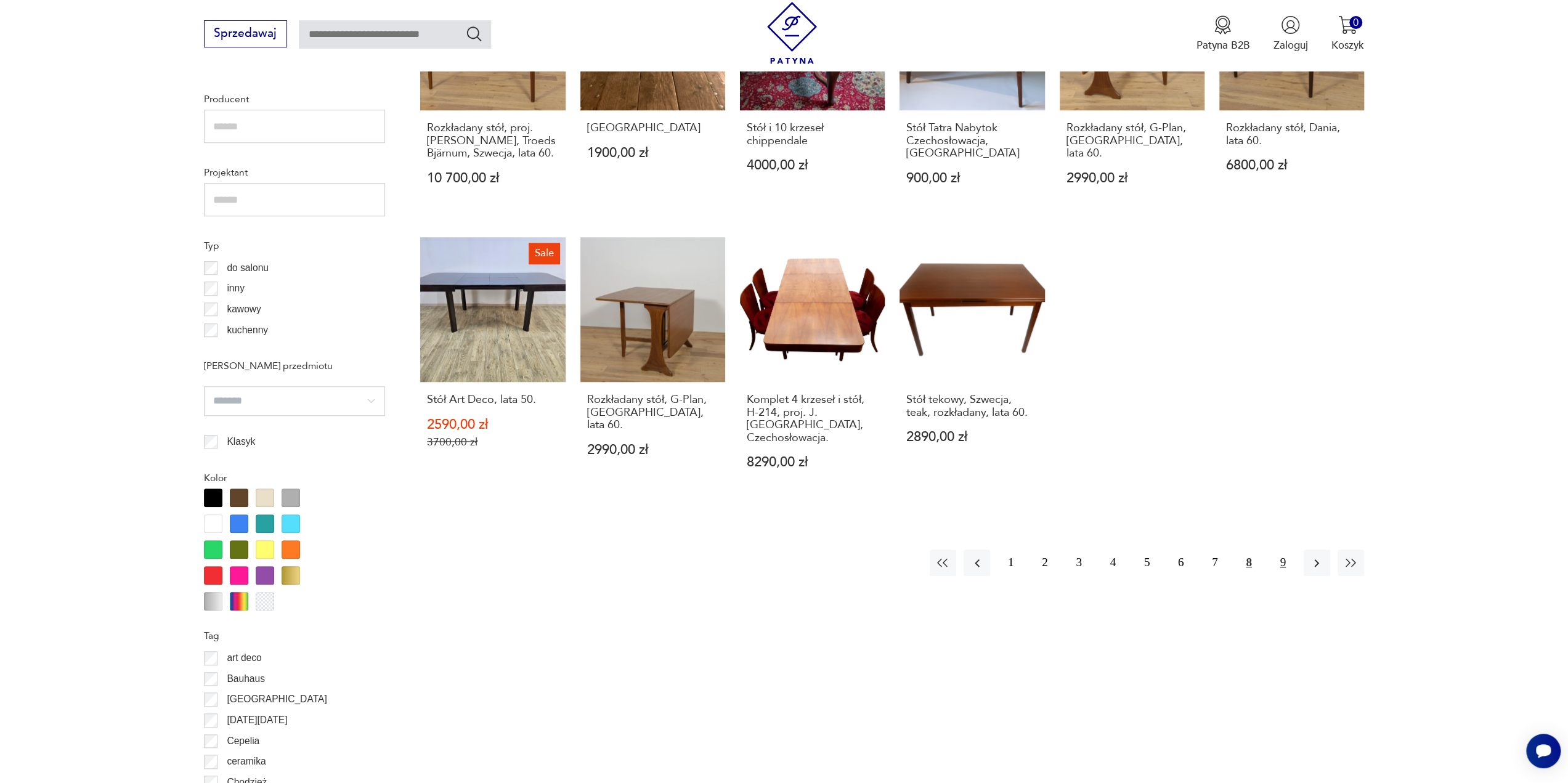
click at [1279, 553] on button "9" at bounding box center [1282, 562] width 26 height 26
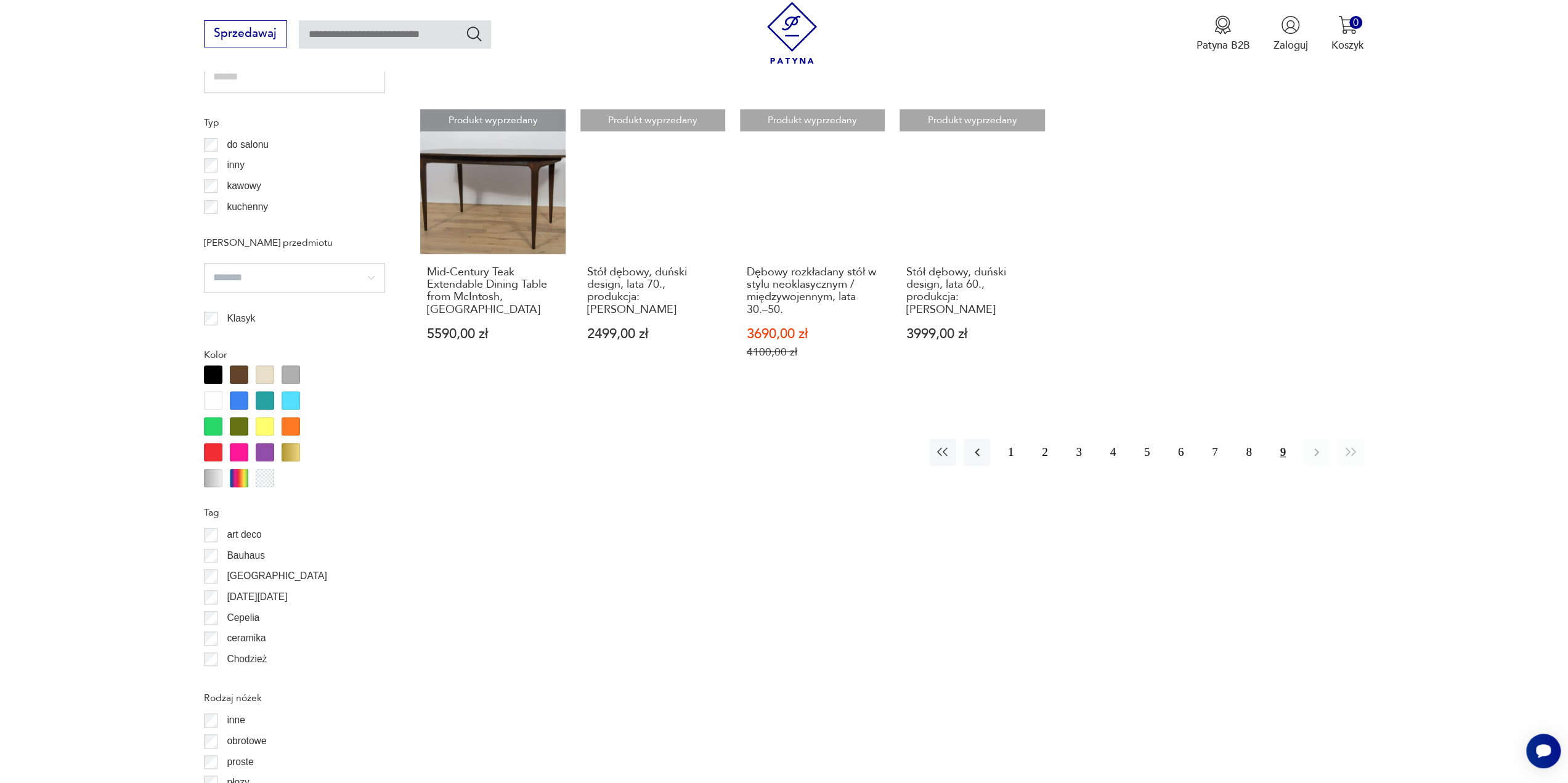
scroll to position [743, 0]
